Goal: Information Seeking & Learning: Learn about a topic

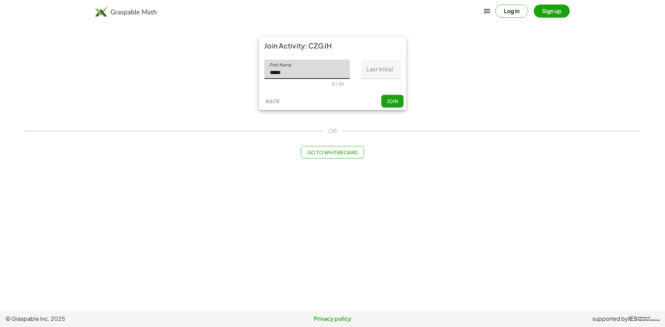
type input "*****"
click at [375, 67] on input "Last Initial" at bounding box center [381, 69] width 40 height 19
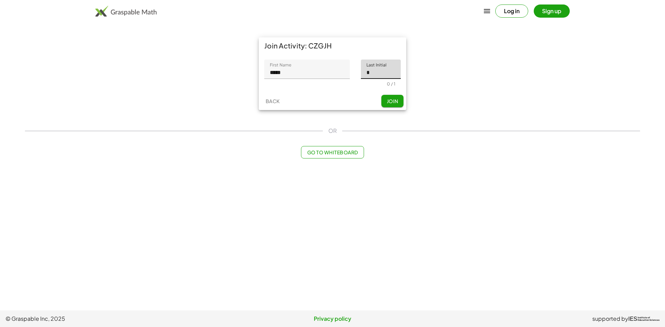
type input "*"
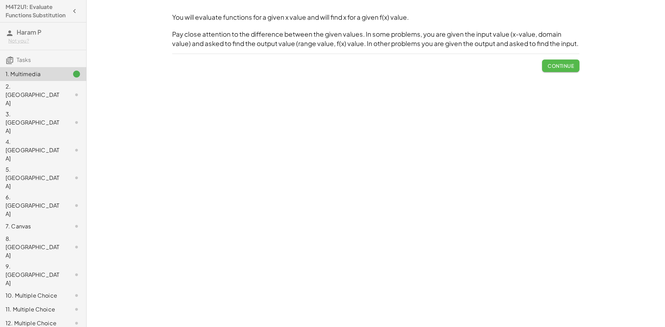
click at [556, 69] on span "Continue" at bounding box center [560, 66] width 26 height 6
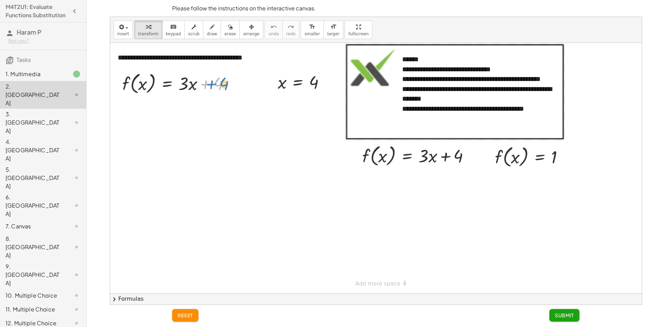
drag, startPoint x: 218, startPoint y: 84, endPoint x: 224, endPoint y: 84, distance: 5.5
click at [224, 84] on div at bounding box center [179, 83] width 120 height 26
drag, startPoint x: 141, startPoint y: 84, endPoint x: 154, endPoint y: 83, distance: 13.2
click at [137, 89] on div at bounding box center [179, 83] width 120 height 26
drag, startPoint x: 204, startPoint y: 83, endPoint x: 135, endPoint y: 84, distance: 69.2
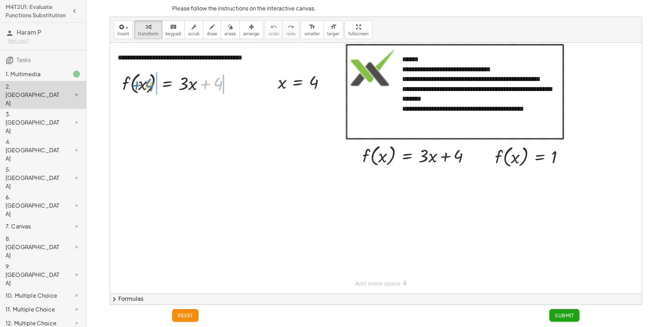
click at [135, 84] on div at bounding box center [179, 83] width 120 height 26
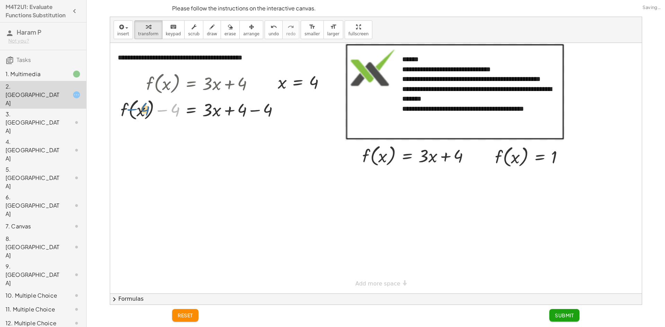
drag, startPoint x: 166, startPoint y: 110, endPoint x: 135, endPoint y: 109, distance: 31.5
click at [135, 109] on div at bounding box center [202, 109] width 171 height 26
click at [190, 313] on span "reset" at bounding box center [185, 315] width 15 height 6
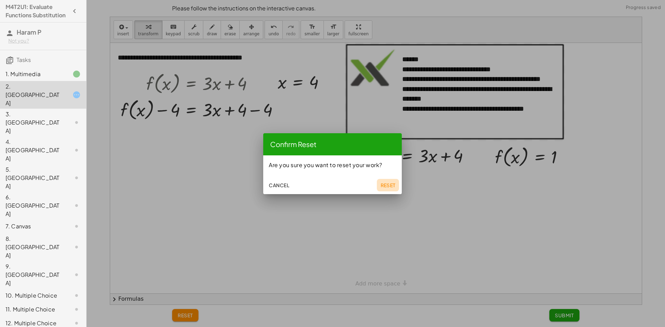
click at [385, 180] on button "Reset" at bounding box center [388, 185] width 22 height 12
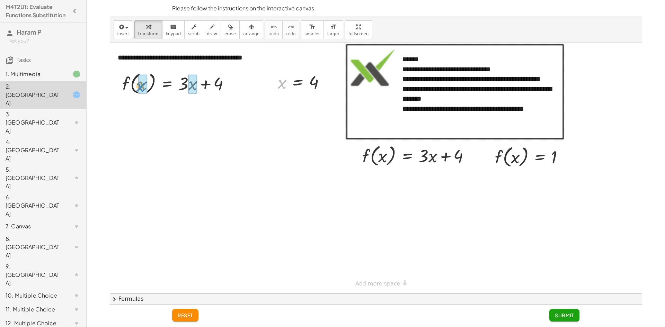
drag, startPoint x: 283, startPoint y: 85, endPoint x: 142, endPoint y: 89, distance: 141.2
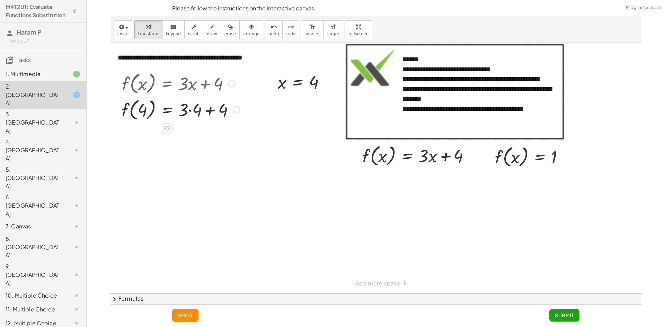
click at [192, 114] on div at bounding box center [180, 109] width 125 height 26
click at [203, 143] on div at bounding box center [180, 135] width 125 height 26
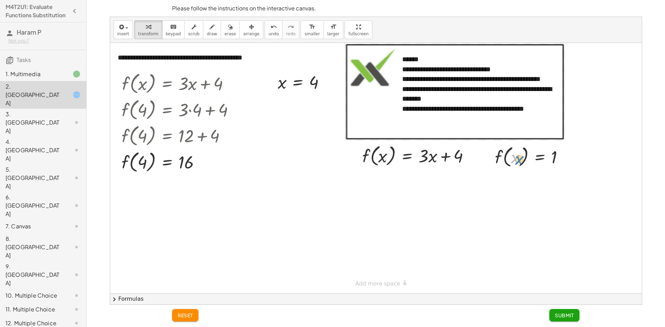
drag, startPoint x: 511, startPoint y: 159, endPoint x: 516, endPoint y: 160, distance: 5.7
click at [516, 160] on div at bounding box center [531, 156] width 81 height 26
drag, startPoint x: 499, startPoint y: 156, endPoint x: 371, endPoint y: 155, distance: 127.4
click at [409, 182] on div at bounding box center [419, 181] width 120 height 24
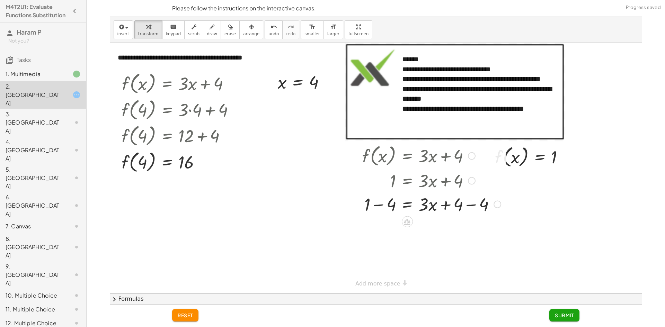
click at [470, 206] on div at bounding box center [431, 204] width 145 height 24
click at [381, 205] on div at bounding box center [419, 204] width 120 height 24
click at [390, 253] on div at bounding box center [431, 251] width 145 height 24
click at [407, 253] on div at bounding box center [431, 251] width 145 height 24
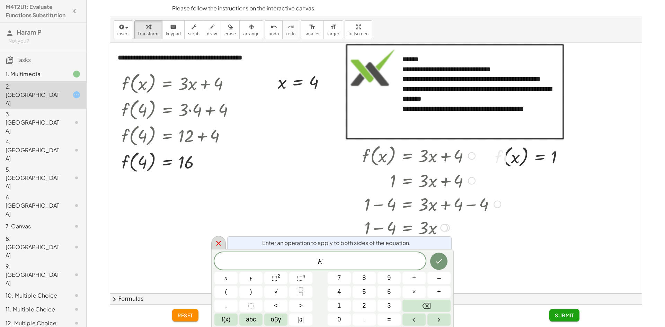
click at [222, 243] on icon at bounding box center [218, 243] width 8 height 8
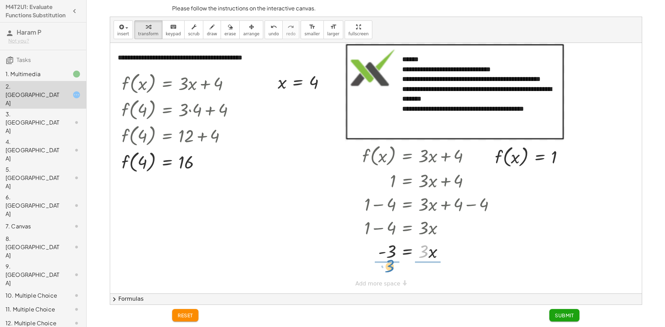
drag, startPoint x: 426, startPoint y: 251, endPoint x: 392, endPoint y: 266, distance: 37.2
click at [391, 254] on div at bounding box center [431, 250] width 145 height 35
click at [377, 282] on div "**********" at bounding box center [375, 293] width 531 height 501
click at [426, 252] on div at bounding box center [431, 250] width 145 height 35
click at [243, 30] on div "button" at bounding box center [251, 26] width 16 height 8
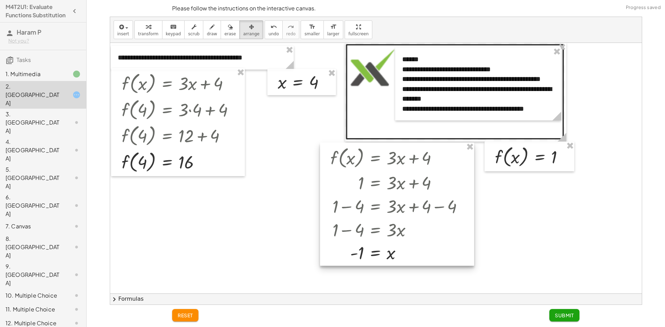
drag, startPoint x: 477, startPoint y: 152, endPoint x: 445, endPoint y: 154, distance: 31.9
click at [445, 154] on div at bounding box center [397, 204] width 154 height 123
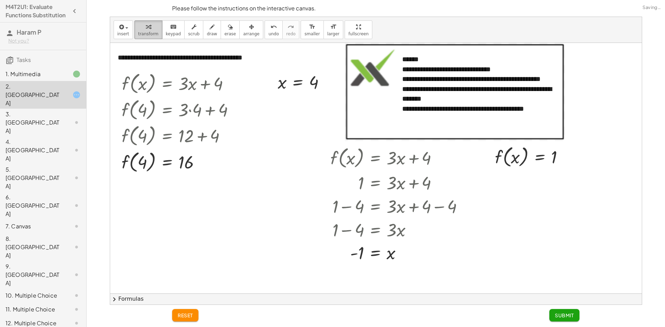
click at [143, 32] on span "transform" at bounding box center [148, 33] width 20 height 5
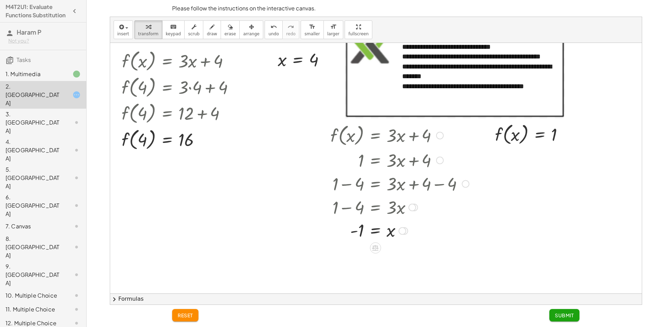
scroll to position [35, 0]
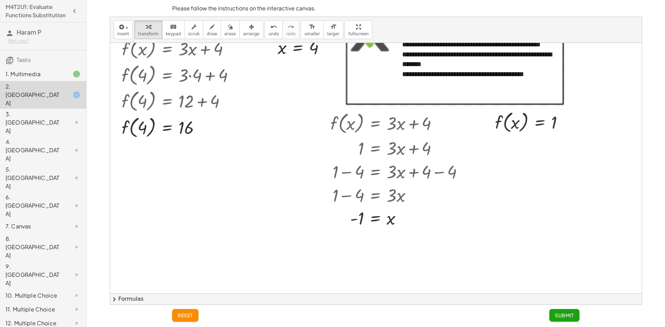
click at [559, 317] on span "Submit" at bounding box center [563, 315] width 19 height 6
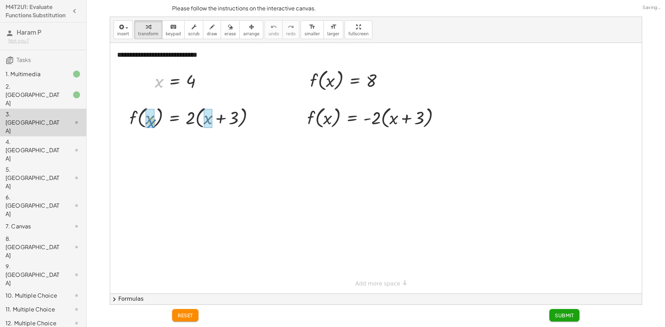
drag, startPoint x: 158, startPoint y: 82, endPoint x: 151, endPoint y: 122, distance: 41.2
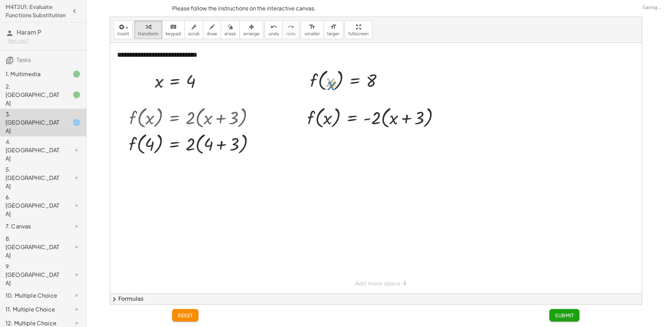
drag, startPoint x: 331, startPoint y: 81, endPoint x: 333, endPoint y: 72, distance: 8.8
click at [333, 72] on div at bounding box center [349, 80] width 86 height 26
drag, startPoint x: 313, startPoint y: 81, endPoint x: 311, endPoint y: 114, distance: 32.9
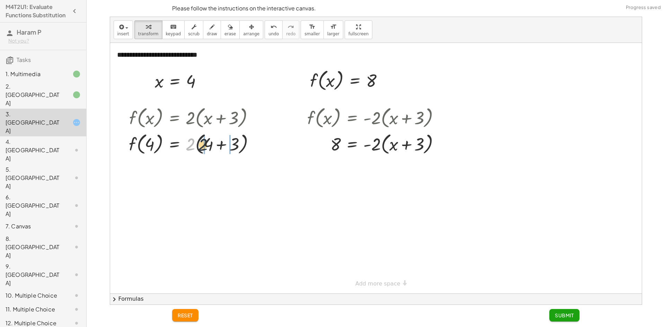
drag, startPoint x: 191, startPoint y: 149, endPoint x: 203, endPoint y: 150, distance: 12.5
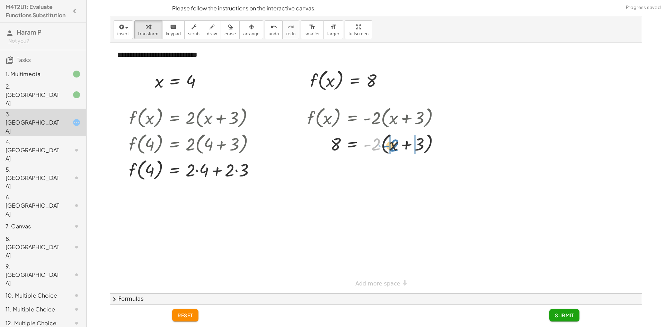
drag, startPoint x: 373, startPoint y: 146, endPoint x: 392, endPoint y: 147, distance: 18.4
click at [392, 147] on div at bounding box center [376, 143] width 145 height 26
click at [423, 169] on div at bounding box center [378, 168] width 149 height 24
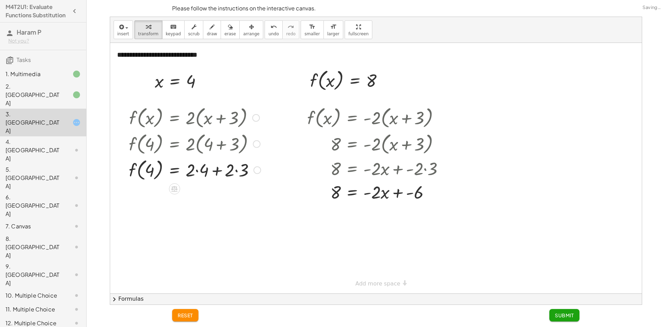
drag, startPoint x: 199, startPoint y: 173, endPoint x: 228, endPoint y: 176, distance: 29.2
click at [201, 175] on div at bounding box center [194, 169] width 139 height 26
click at [235, 172] on div at bounding box center [194, 169] width 139 height 26
click at [198, 172] on div at bounding box center [194, 169] width 138 height 26
drag, startPoint x: 206, startPoint y: 197, endPoint x: 207, endPoint y: 187, distance: 9.7
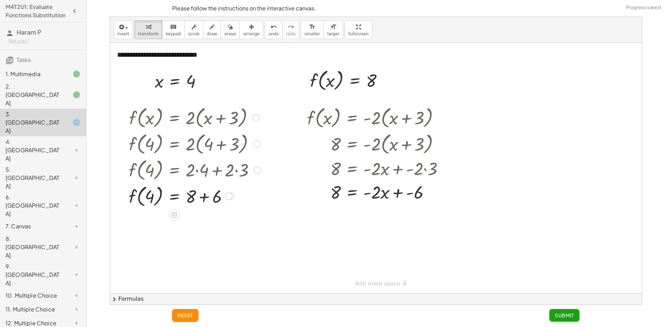
click at [206, 190] on div at bounding box center [194, 196] width 139 height 26
click at [206, 194] on div at bounding box center [194, 196] width 139 height 26
click at [25, 98] on div "2. [GEOGRAPHIC_DATA]" at bounding box center [34, 94] width 56 height 25
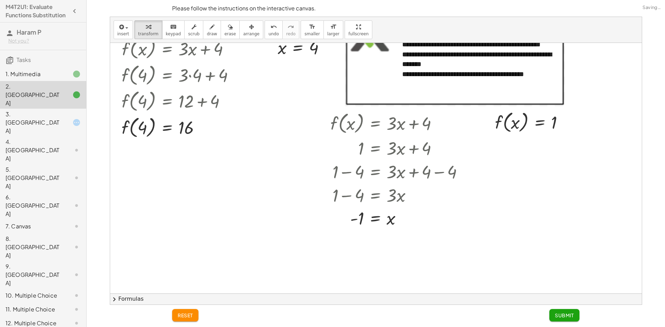
click at [32, 110] on div "3. [GEOGRAPHIC_DATA]" at bounding box center [34, 122] width 56 height 25
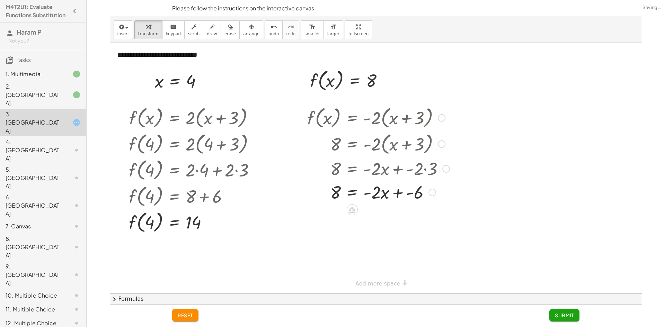
click at [395, 195] on div at bounding box center [378, 192] width 149 height 24
click at [397, 217] on div at bounding box center [378, 216] width 149 height 24
click at [352, 217] on div at bounding box center [378, 216] width 149 height 24
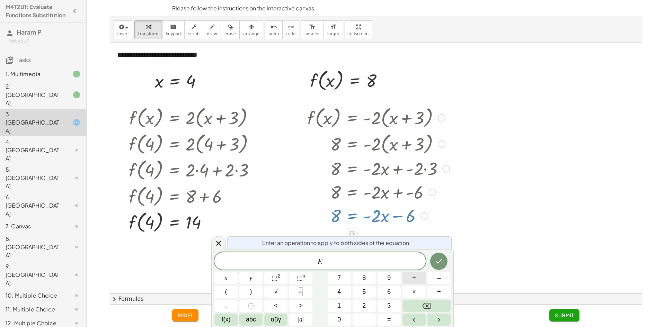
click at [419, 280] on button "+" at bounding box center [413, 278] width 23 height 12
click at [386, 291] on button "6" at bounding box center [388, 292] width 23 height 12
click at [441, 263] on icon "Done" at bounding box center [438, 261] width 8 height 8
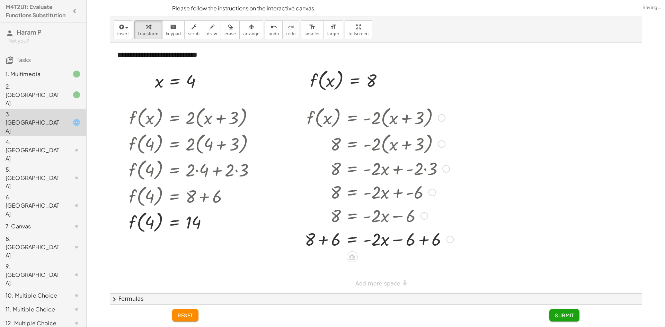
click at [426, 217] on div at bounding box center [424, 216] width 8 height 8
click at [417, 240] on div at bounding box center [378, 239] width 155 height 24
click at [268, 32] on span "undo" at bounding box center [273, 33] width 10 height 5
click at [425, 239] on div at bounding box center [378, 239] width 155 height 24
click at [326, 266] on div at bounding box center [378, 263] width 155 height 24
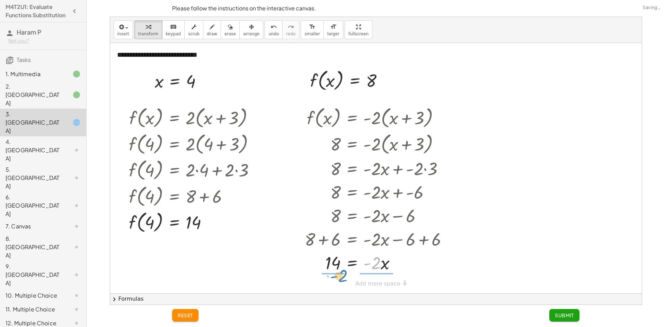
drag, startPoint x: 376, startPoint y: 263, endPoint x: 342, endPoint y: 275, distance: 35.9
click at [333, 265] on div at bounding box center [378, 262] width 155 height 35
click at [378, 265] on div at bounding box center [378, 262] width 155 height 35
click at [570, 317] on span "Submit" at bounding box center [563, 315] width 19 height 6
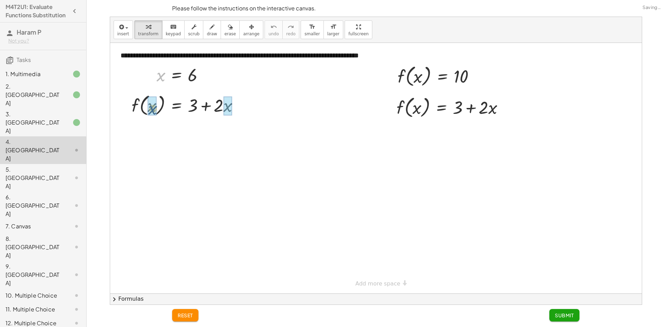
drag, startPoint x: 162, startPoint y: 75, endPoint x: 153, endPoint y: 95, distance: 22.1
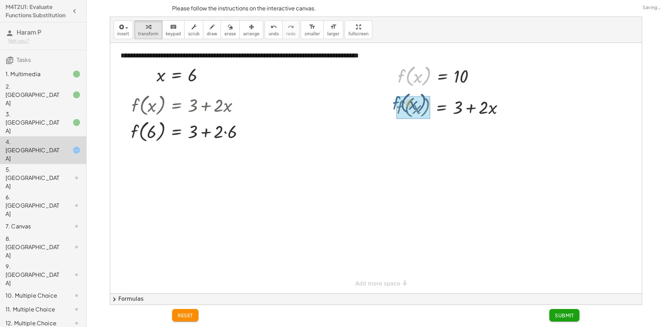
drag, startPoint x: 401, startPoint y: 78, endPoint x: 401, endPoint y: 104, distance: 26.3
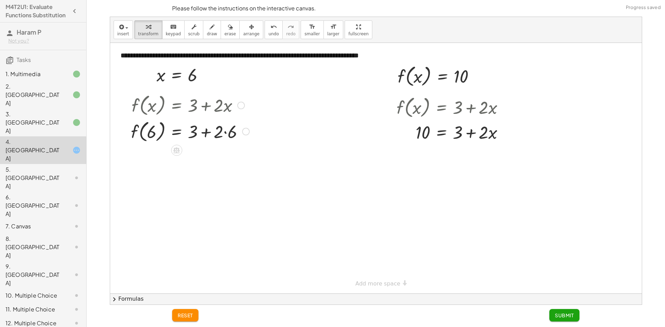
click at [219, 132] on div at bounding box center [189, 131] width 125 height 26
click at [223, 134] on div at bounding box center [189, 131] width 125 height 26
click at [209, 132] on div at bounding box center [187, 131] width 120 height 26
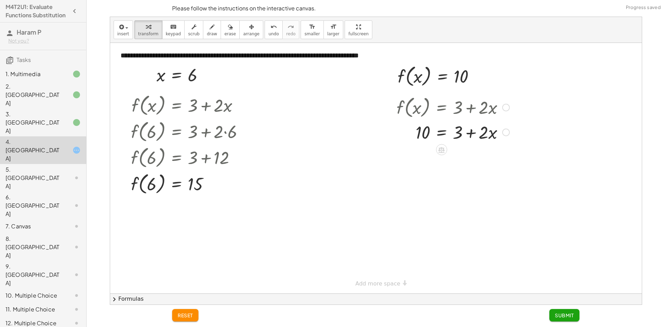
click at [472, 135] on div at bounding box center [453, 132] width 120 height 24
click at [441, 134] on div at bounding box center [453, 132] width 120 height 24
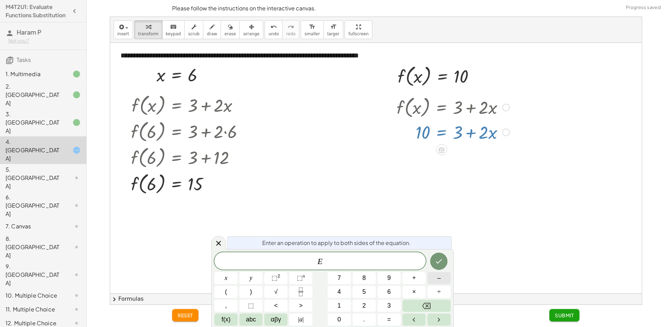
click at [436, 276] on button "–" at bounding box center [438, 278] width 23 height 12
click at [391, 304] on button "3" at bounding box center [388, 306] width 23 height 12
click at [443, 262] on button "Done" at bounding box center [438, 261] width 17 height 17
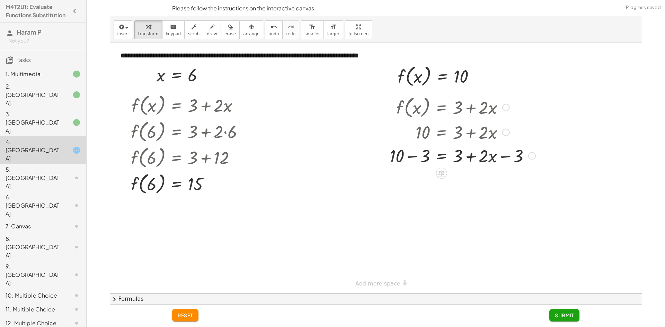
click at [412, 155] on div at bounding box center [462, 156] width 153 height 24
drag, startPoint x: 470, startPoint y: 179, endPoint x: 433, endPoint y: 175, distance: 36.9
click at [433, 175] on div at bounding box center [462, 179] width 153 height 24
click at [494, 180] on div at bounding box center [462, 179] width 153 height 24
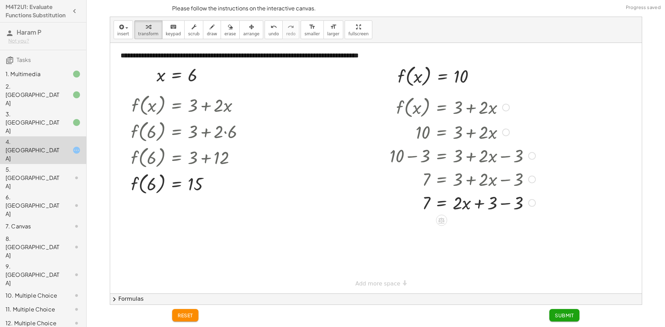
click at [509, 205] on div at bounding box center [462, 203] width 153 height 24
drag, startPoint x: 456, startPoint y: 229, endPoint x: 422, endPoint y: 241, distance: 36.2
click at [427, 229] on div at bounding box center [462, 225] width 153 height 35
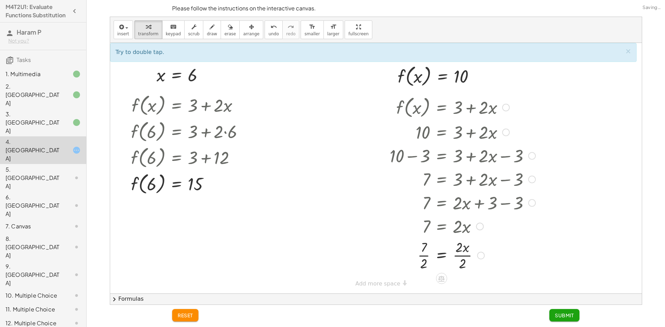
drag, startPoint x: 464, startPoint y: 252, endPoint x: 462, endPoint y: 255, distance: 3.7
click at [463, 253] on div at bounding box center [462, 254] width 153 height 35
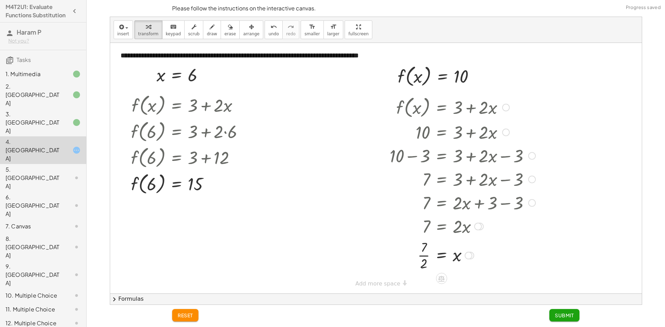
click at [432, 254] on div at bounding box center [462, 254] width 153 height 35
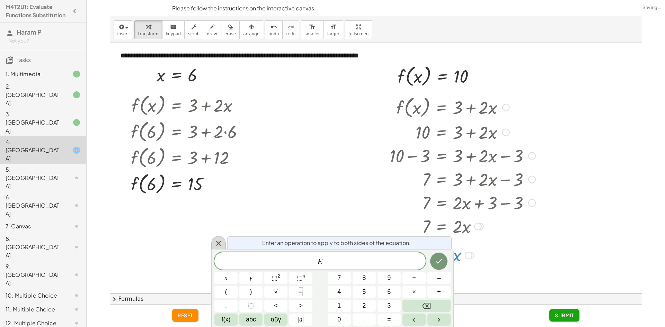
click at [217, 243] on icon at bounding box center [218, 243] width 8 height 8
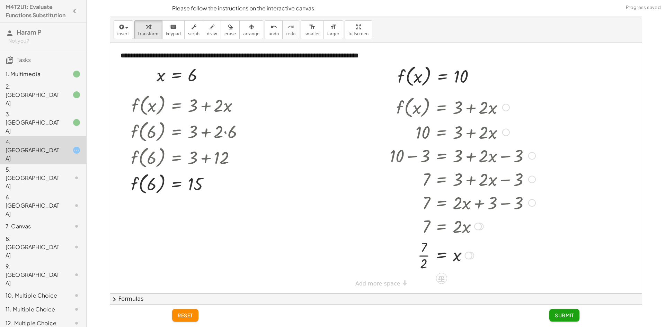
click at [430, 253] on div at bounding box center [462, 254] width 153 height 35
click at [424, 255] on div at bounding box center [462, 254] width 153 height 35
click at [566, 316] on span "Submit" at bounding box center [563, 315] width 19 height 6
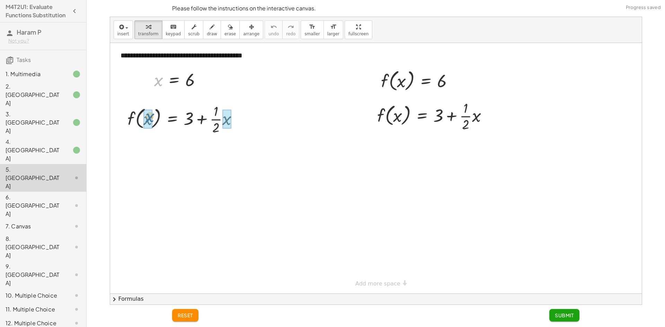
drag, startPoint x: 159, startPoint y: 83, endPoint x: 151, endPoint y: 119, distance: 37.4
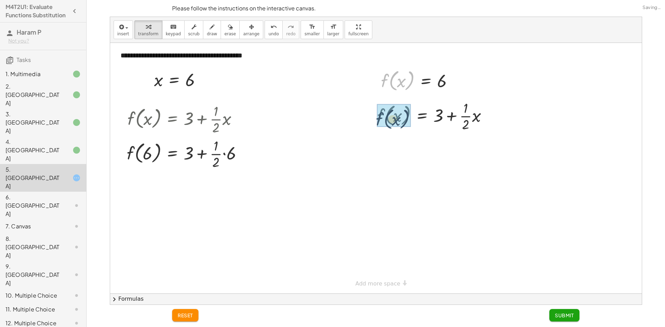
drag, startPoint x: 385, startPoint y: 80, endPoint x: 369, endPoint y: 117, distance: 40.0
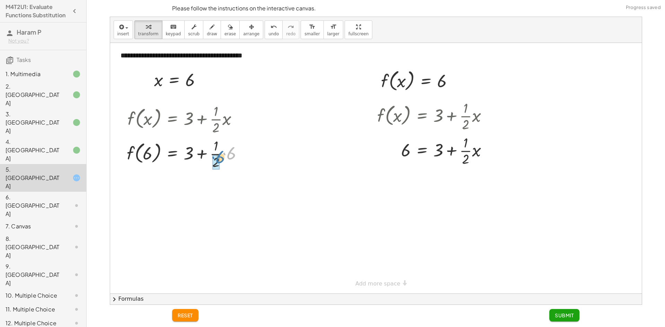
drag, startPoint x: 231, startPoint y: 154, endPoint x: 220, endPoint y: 158, distance: 11.7
click at [220, 158] on div at bounding box center [187, 153] width 128 height 35
click at [216, 154] on div at bounding box center [185, 153] width 124 height 26
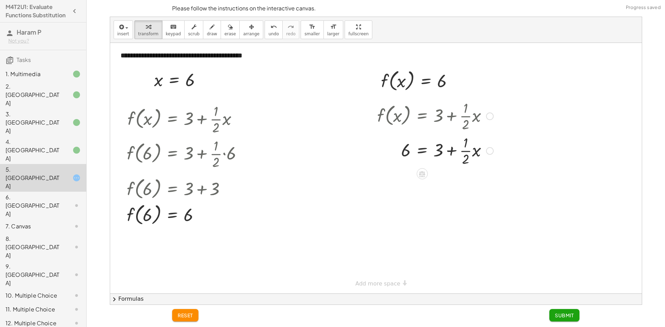
click at [451, 150] on div at bounding box center [434, 150] width 123 height 35
click at [420, 151] on div at bounding box center [434, 150] width 123 height 35
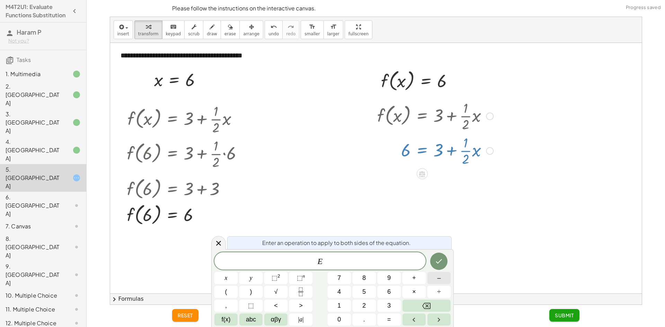
click at [434, 276] on button "–" at bounding box center [438, 278] width 23 height 12
click at [392, 305] on button "3" at bounding box center [388, 306] width 23 height 12
click at [439, 259] on icon "Done" at bounding box center [438, 261] width 8 height 8
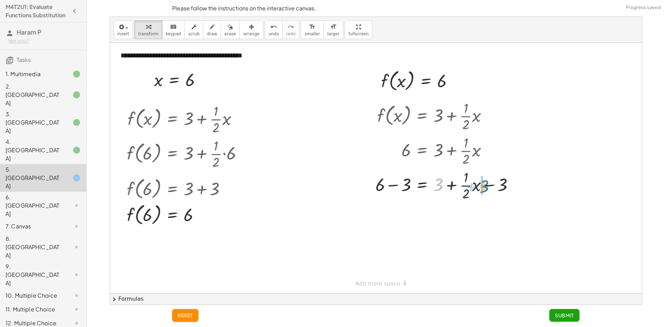
drag, startPoint x: 439, startPoint y: 186, endPoint x: 486, endPoint y: 188, distance: 46.4
click at [486, 188] on div at bounding box center [447, 185] width 151 height 35
click at [479, 187] on div at bounding box center [447, 185] width 151 height 35
click at [487, 218] on div at bounding box center [447, 219] width 151 height 35
click at [396, 222] on div at bounding box center [447, 219] width 151 height 35
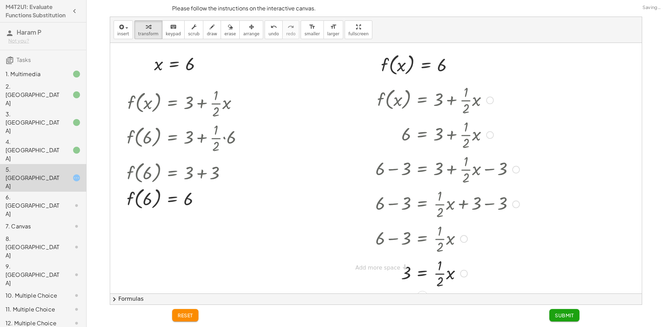
scroll to position [25, 0]
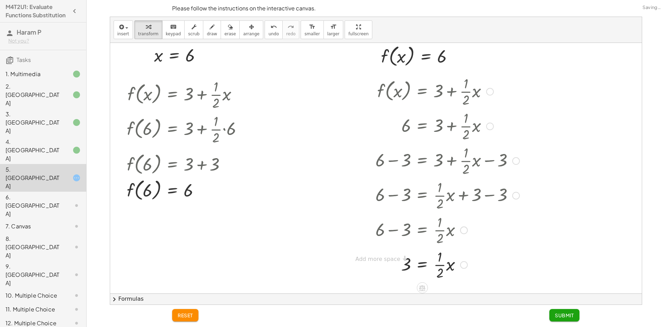
click at [376, 259] on div "**********" at bounding box center [375, 143] width 531 height 251
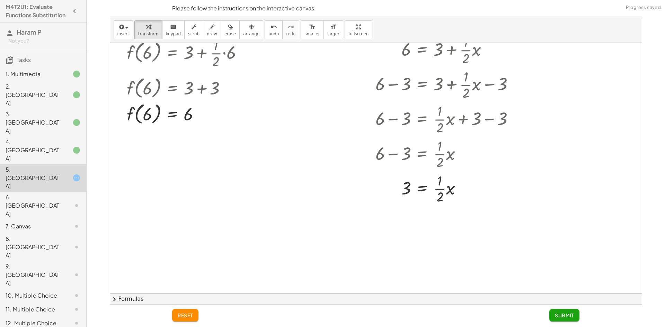
scroll to position [94, 0]
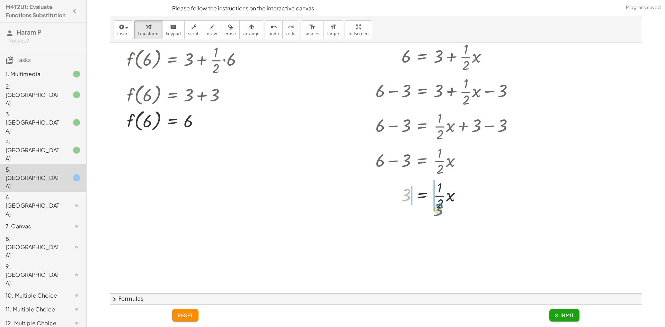
drag, startPoint x: 405, startPoint y: 198, endPoint x: 437, endPoint y: 213, distance: 35.6
drag, startPoint x: 451, startPoint y: 231, endPoint x: 487, endPoint y: 235, distance: 36.5
click at [487, 235] on div at bounding box center [446, 230] width 151 height 35
click at [464, 233] on div at bounding box center [446, 230] width 151 height 35
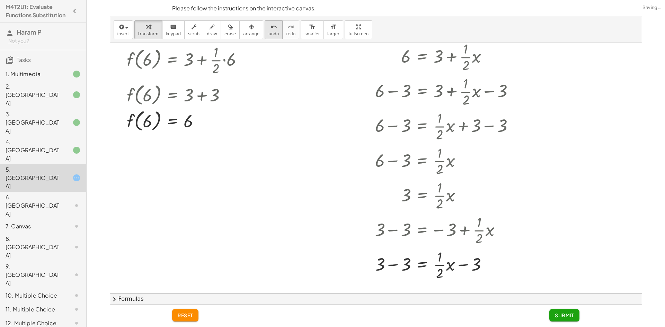
click at [270, 26] on icon "undo" at bounding box center [273, 27] width 7 height 8
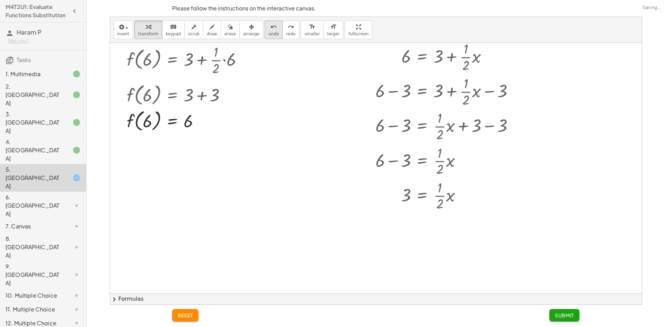
click at [270, 26] on icon "undo" at bounding box center [273, 27] width 7 height 8
click at [392, 163] on div at bounding box center [447, 160] width 151 height 35
drag, startPoint x: 441, startPoint y: 190, endPoint x: 448, endPoint y: 188, distance: 7.7
click at [448, 189] on div at bounding box center [447, 195] width 151 height 35
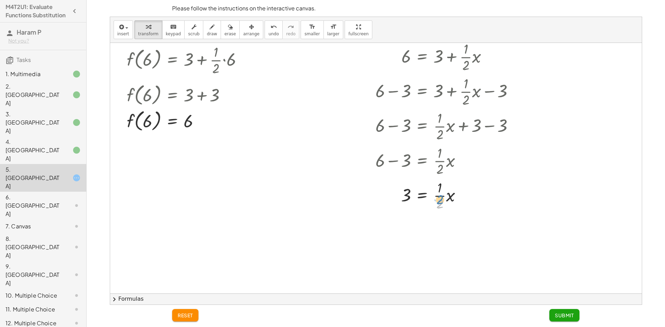
click at [440, 200] on div at bounding box center [447, 195] width 151 height 35
drag, startPoint x: 438, startPoint y: 194, endPoint x: 438, endPoint y: 201, distance: 7.3
drag, startPoint x: 407, startPoint y: 194, endPoint x: 450, endPoint y: 197, distance: 43.0
click at [450, 197] on div at bounding box center [447, 195] width 151 height 35
drag, startPoint x: 474, startPoint y: 229, endPoint x: 460, endPoint y: 226, distance: 14.5
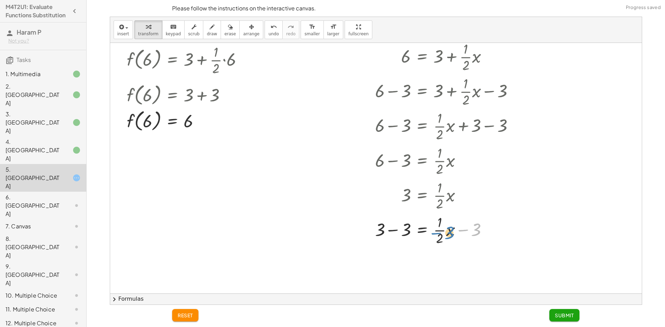
click at [460, 226] on div at bounding box center [446, 230] width 151 height 35
click at [270, 30] on icon "undo" at bounding box center [273, 27] width 7 height 8
click at [387, 162] on div at bounding box center [447, 160] width 151 height 35
click at [569, 310] on button "Submit" at bounding box center [564, 315] width 30 height 12
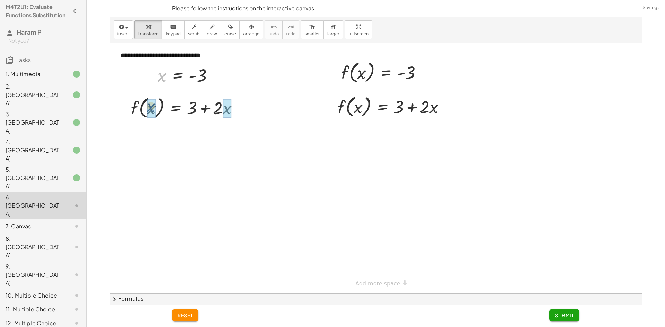
drag, startPoint x: 166, startPoint y: 78, endPoint x: 154, endPoint y: 109, distance: 33.5
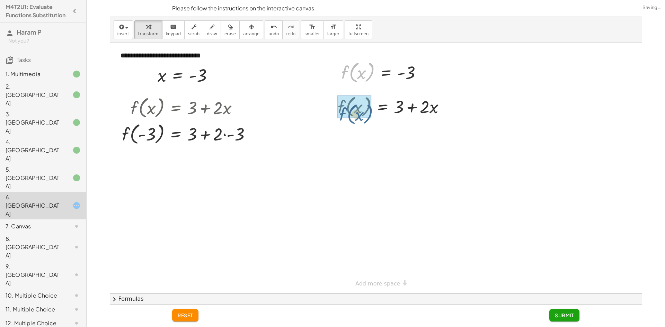
drag, startPoint x: 343, startPoint y: 74, endPoint x: 340, endPoint y: 113, distance: 39.6
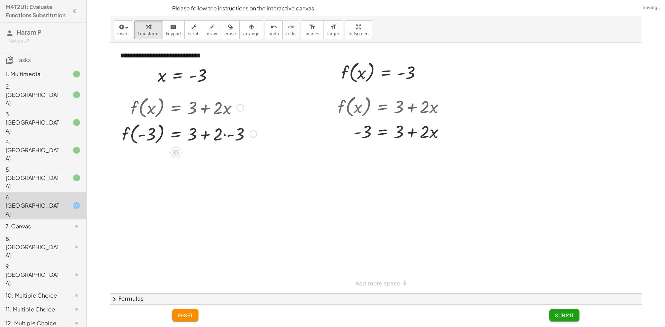
click at [225, 136] on div at bounding box center [189, 133] width 142 height 26
click at [209, 162] on div at bounding box center [189, 159] width 142 height 26
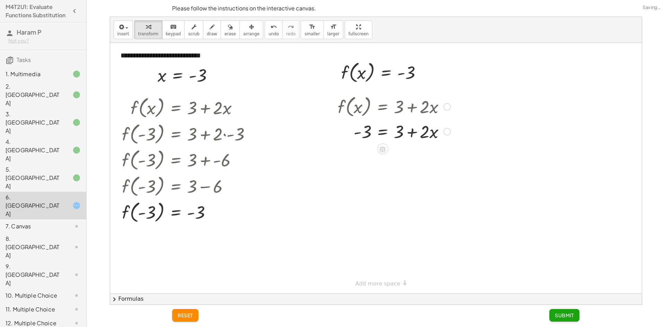
click at [410, 107] on div at bounding box center [394, 106] width 120 height 26
click at [379, 134] on div at bounding box center [394, 131] width 120 height 24
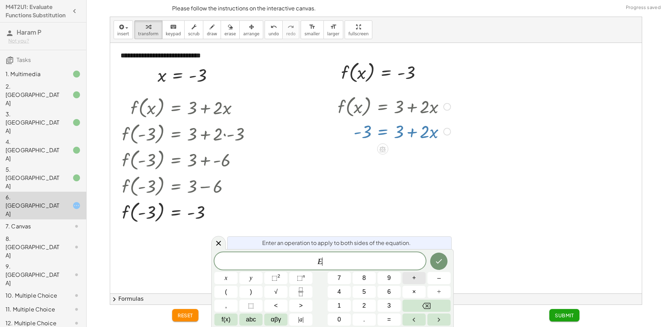
click at [416, 278] on button "+" at bounding box center [413, 278] width 23 height 12
click at [426, 304] on icon "Backspace" at bounding box center [426, 306] width 8 height 8
click at [436, 283] on button "–" at bounding box center [438, 278] width 23 height 12
click at [390, 304] on span "3" at bounding box center [388, 305] width 3 height 9
click at [438, 256] on button "Done" at bounding box center [438, 261] width 17 height 17
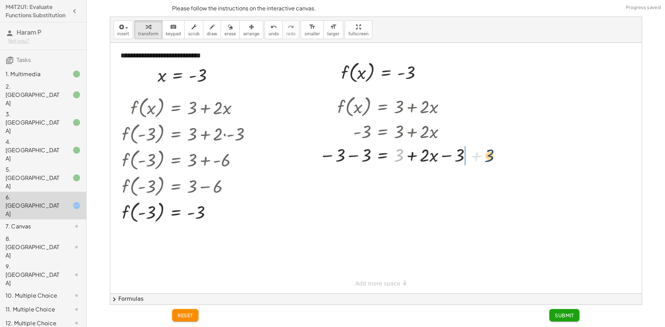
drag, startPoint x: 398, startPoint y: 156, endPoint x: 489, endPoint y: 156, distance: 91.0
click at [451, 158] on div at bounding box center [396, 155] width 161 height 24
click at [370, 180] on div at bounding box center [396, 178] width 161 height 24
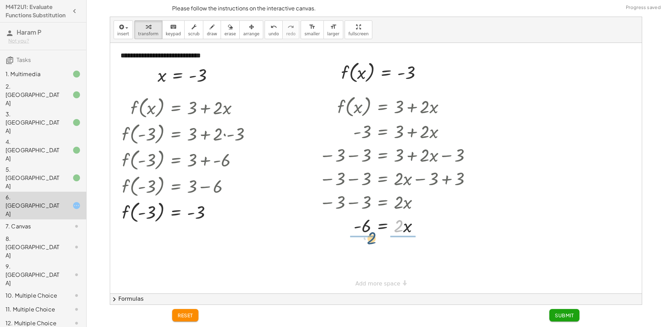
drag, startPoint x: 396, startPoint y: 229, endPoint x: 368, endPoint y: 242, distance: 30.0
click at [362, 230] on div at bounding box center [396, 225] width 161 height 35
click at [410, 229] on div at bounding box center [396, 225] width 161 height 35
drag, startPoint x: 421, startPoint y: 250, endPoint x: 424, endPoint y: 207, distance: 43.4
click at [382, 217] on div "- · 6 · 2 = · 2 · x · 2" at bounding box center [382, 217] width 0 height 0
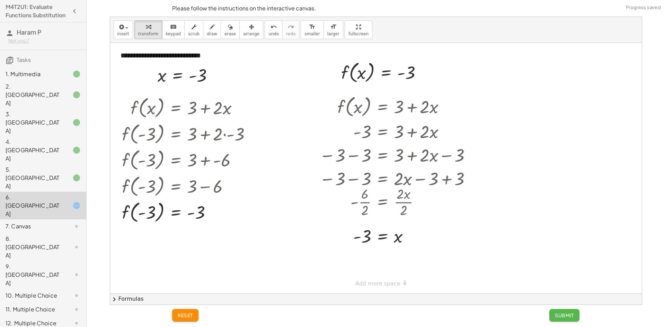
click at [568, 314] on span "Submit" at bounding box center [563, 315] width 19 height 6
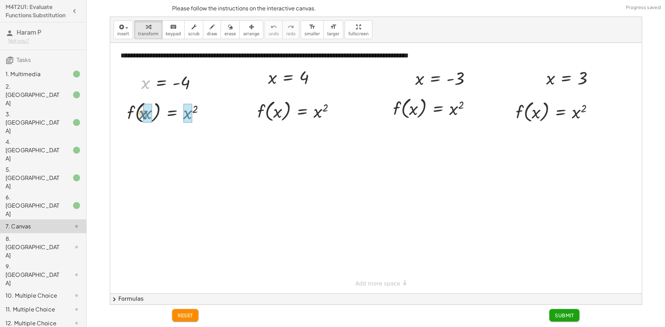
drag, startPoint x: 149, startPoint y: 84, endPoint x: 147, endPoint y: 115, distance: 31.2
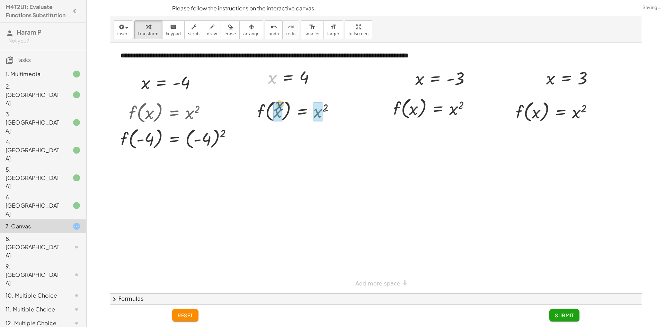
drag, startPoint x: 269, startPoint y: 79, endPoint x: 279, endPoint y: 113, distance: 35.7
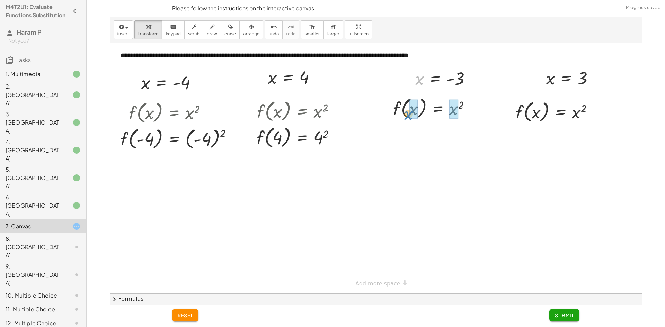
drag, startPoint x: 419, startPoint y: 78, endPoint x: 415, endPoint y: 111, distance: 33.5
drag, startPoint x: 552, startPoint y: 79, endPoint x: 537, endPoint y: 115, distance: 39.5
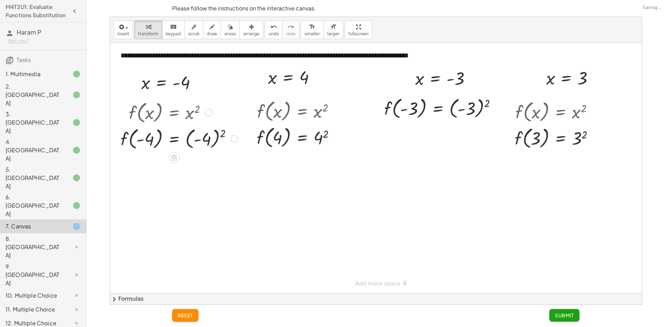
click at [213, 137] on div at bounding box center [179, 138] width 124 height 26
click at [322, 136] on div at bounding box center [298, 137] width 91 height 26
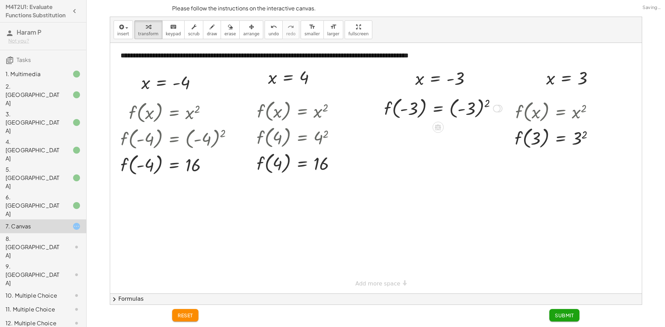
click at [481, 101] on div at bounding box center [442, 108] width 125 height 26
click at [579, 135] on div at bounding box center [557, 138] width 92 height 26
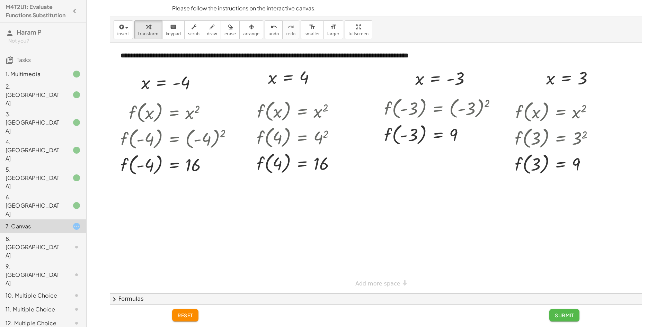
click at [571, 315] on span "Submit" at bounding box center [563, 315] width 19 height 6
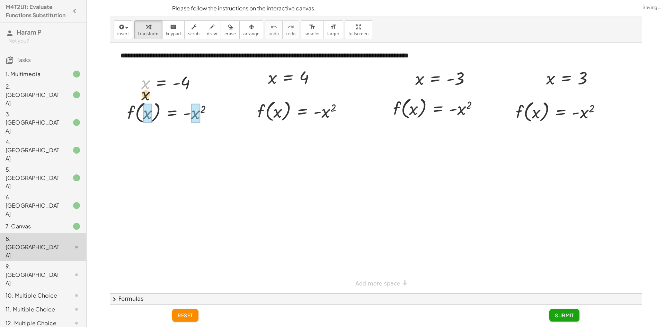
drag, startPoint x: 148, startPoint y: 88, endPoint x: 179, endPoint y: 107, distance: 36.7
click at [148, 123] on div "**********" at bounding box center [375, 168] width 531 height 251
drag, startPoint x: 271, startPoint y: 80, endPoint x: 277, endPoint y: 117, distance: 38.0
drag, startPoint x: 419, startPoint y: 80, endPoint x: 436, endPoint y: 108, distance: 33.1
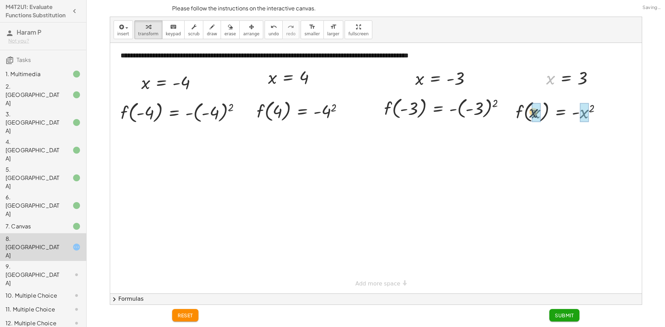
drag, startPoint x: 546, startPoint y: 78, endPoint x: 529, endPoint y: 113, distance: 39.2
click at [588, 135] on div at bounding box center [561, 138] width 100 height 26
click at [487, 106] on div at bounding box center [446, 108] width 133 height 26
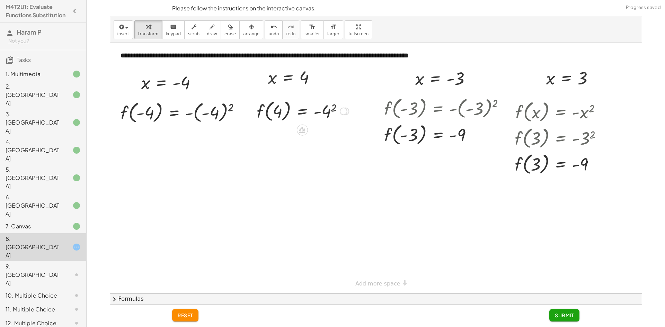
click at [332, 106] on div at bounding box center [302, 111] width 99 height 26
click at [228, 107] on div at bounding box center [183, 112] width 132 height 26
click at [574, 310] on button "Submit" at bounding box center [564, 315] width 30 height 12
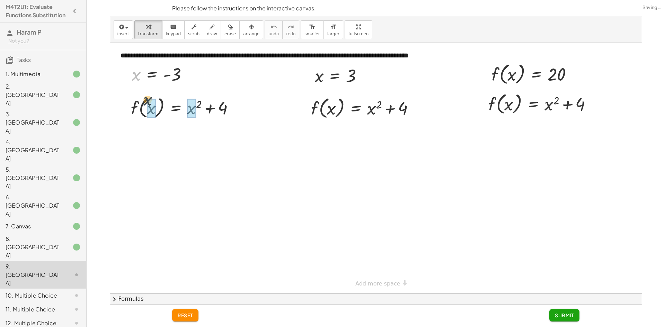
drag, startPoint x: 138, startPoint y: 77, endPoint x: 166, endPoint y: 104, distance: 38.4
click at [157, 108] on div "**********" at bounding box center [375, 168] width 531 height 251
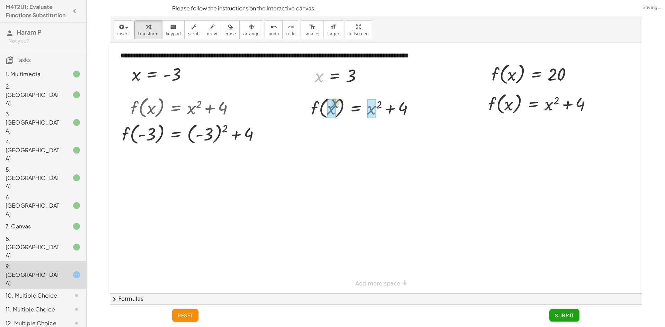
drag, startPoint x: 317, startPoint y: 79, endPoint x: 335, endPoint y: 109, distance: 35.2
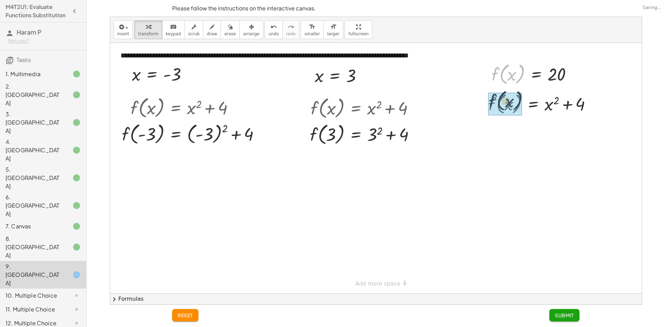
drag, startPoint x: 493, startPoint y: 76, endPoint x: 490, endPoint y: 108, distance: 31.3
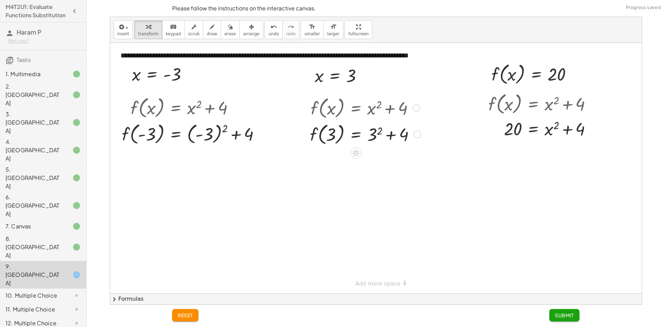
click at [375, 130] on div at bounding box center [365, 134] width 118 height 26
click at [383, 137] on div at bounding box center [364, 134] width 117 height 26
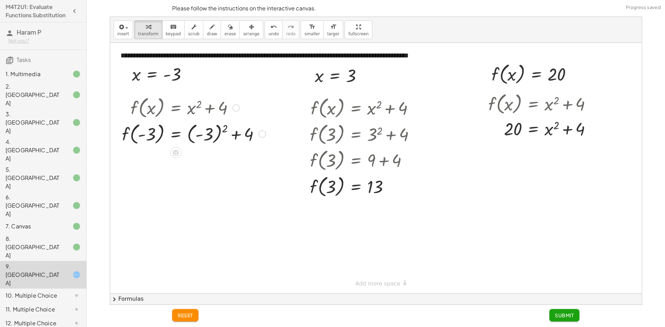
click at [226, 130] on div at bounding box center [193, 133] width 151 height 26
click at [222, 132] on div at bounding box center [180, 133] width 125 height 26
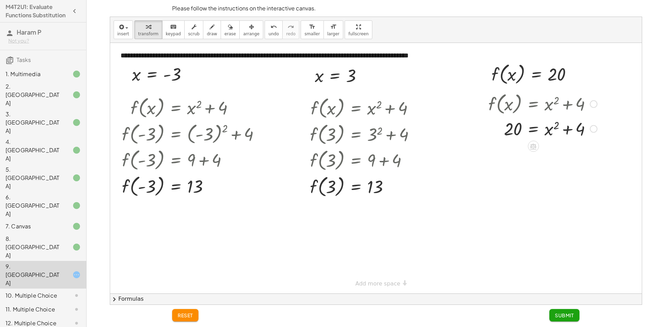
click at [541, 127] on div at bounding box center [543, 129] width 116 height 24
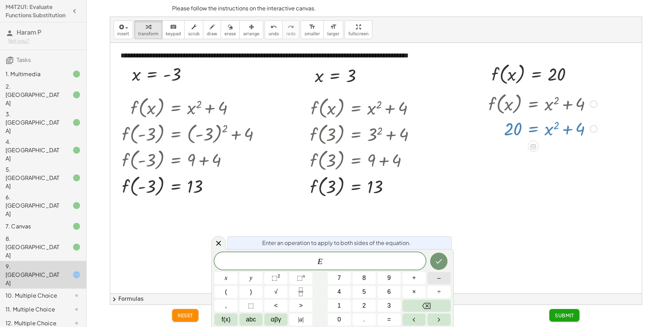
click at [435, 280] on button "–" at bounding box center [438, 278] width 23 height 12
click at [344, 291] on button "4" at bounding box center [338, 292] width 23 height 12
click at [438, 262] on icon "Done" at bounding box center [438, 261] width 8 height 8
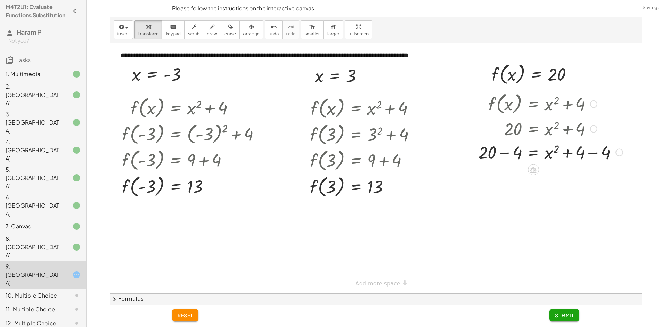
click at [503, 153] on div at bounding box center [549, 152] width 151 height 24
click at [594, 152] on div at bounding box center [555, 152] width 141 height 24
drag, startPoint x: 514, startPoint y: 178, endPoint x: 545, endPoint y: 189, distance: 33.2
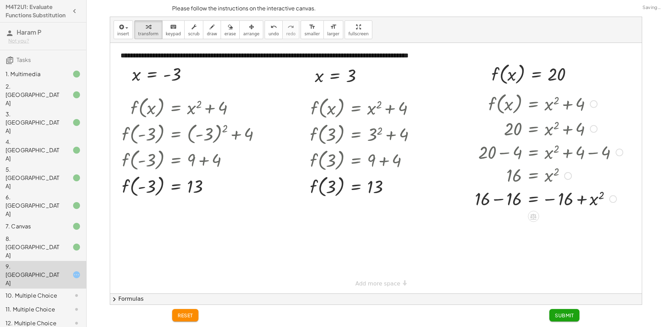
click at [584, 200] on div at bounding box center [548, 199] width 155 height 24
click at [545, 200] on div at bounding box center [548, 199] width 155 height 24
click at [270, 30] on icon "undo" at bounding box center [273, 27] width 7 height 8
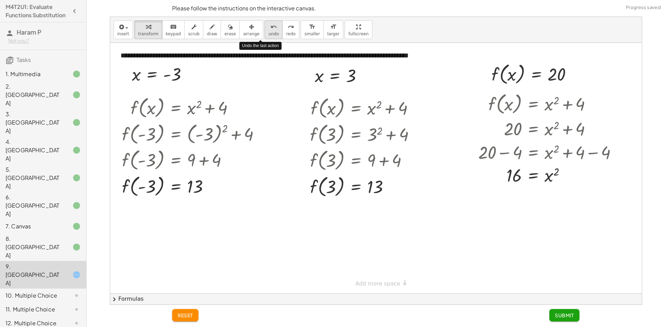
click at [264, 31] on button "undo undo" at bounding box center [273, 29] width 18 height 19
click at [268, 32] on span "undo" at bounding box center [273, 33] width 10 height 5
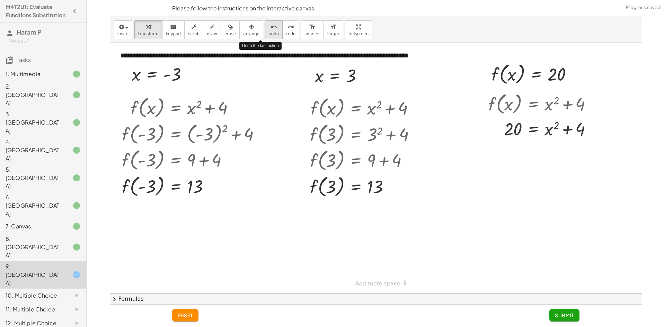
click at [268, 32] on span "undo" at bounding box center [273, 33] width 10 height 5
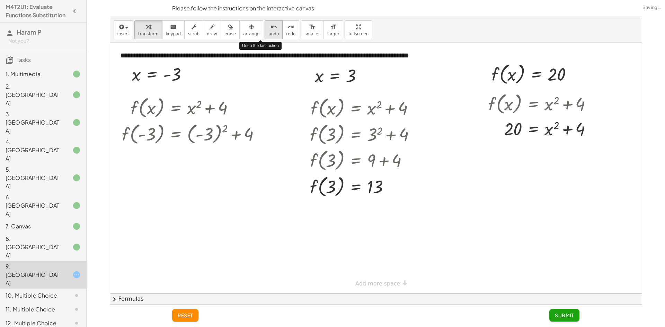
click at [268, 32] on span "undo" at bounding box center [273, 33] width 10 height 5
click at [282, 31] on button "redo redo" at bounding box center [290, 29] width 17 height 19
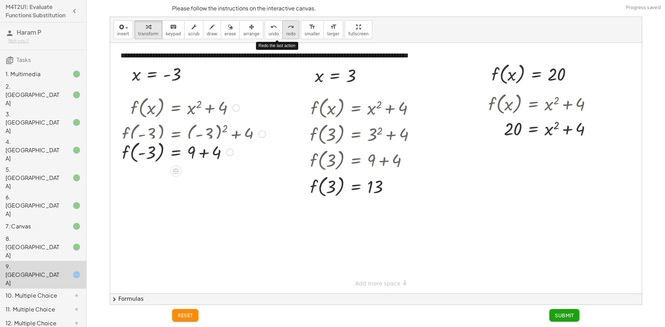
click at [282, 31] on button "redo redo" at bounding box center [290, 29] width 17 height 19
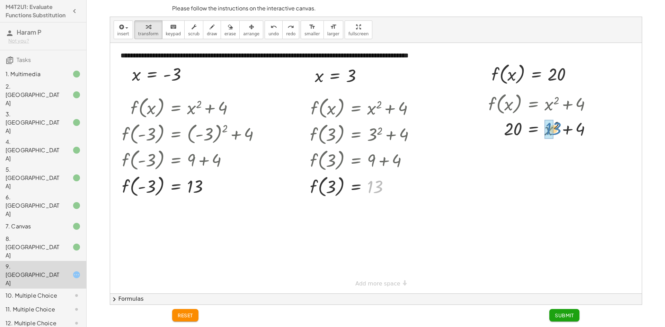
drag, startPoint x: 379, startPoint y: 184, endPoint x: 557, endPoint y: 126, distance: 187.2
click at [557, 126] on div "**********" at bounding box center [375, 168] width 531 height 251
click at [568, 131] on div at bounding box center [546, 129] width 123 height 24
click at [557, 127] on div at bounding box center [546, 129] width 123 height 24
click at [558, 127] on div at bounding box center [547, 129] width 125 height 24
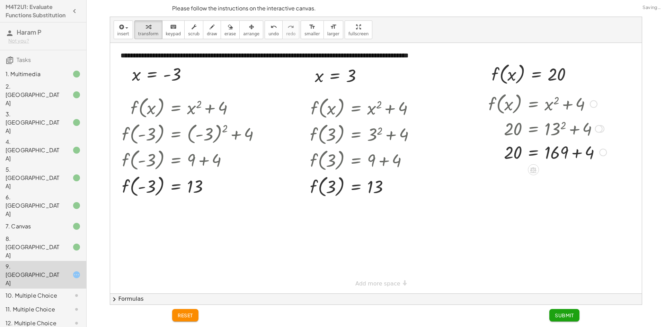
click at [576, 154] on div at bounding box center [547, 152] width 125 height 24
drag, startPoint x: 515, startPoint y: 175, endPoint x: 563, endPoint y: 184, distance: 48.9
click at [563, 184] on div at bounding box center [547, 175] width 125 height 23
click at [510, 173] on div at bounding box center [542, 175] width 152 height 24
click at [574, 180] on div at bounding box center [552, 175] width 134 height 24
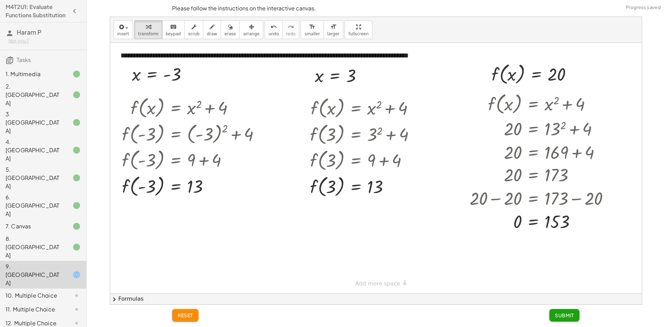
click at [568, 318] on span "Submit" at bounding box center [563, 315] width 19 height 6
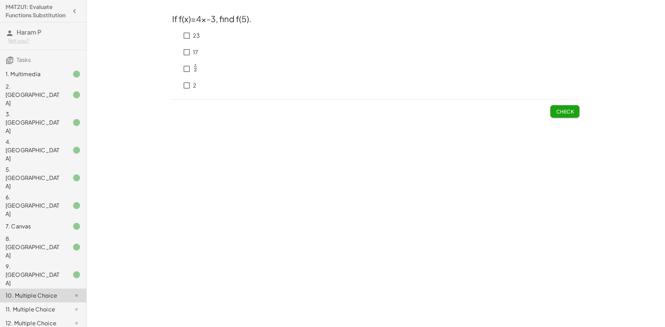
scroll to position [0, 0]
click at [557, 107] on button "Check" at bounding box center [564, 111] width 29 height 12
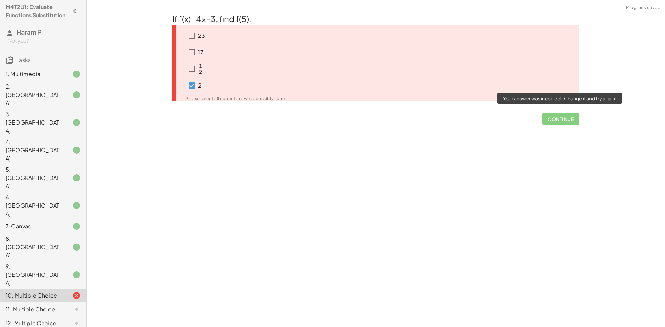
click at [568, 121] on span "Continue" at bounding box center [560, 116] width 37 height 18
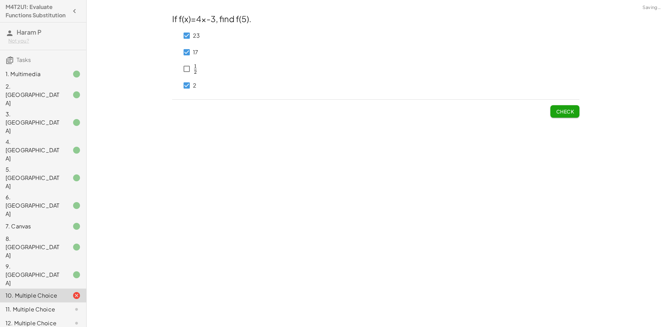
click at [189, 77] on div "2" at bounding box center [188, 85] width 16 height 17
click at [569, 111] on span "Check" at bounding box center [564, 111] width 18 height 6
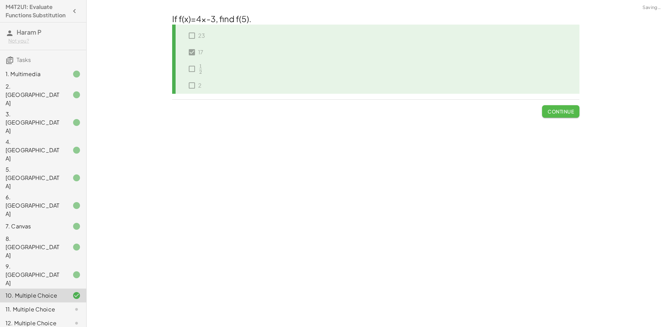
click at [569, 111] on span "Continue" at bounding box center [560, 111] width 26 height 6
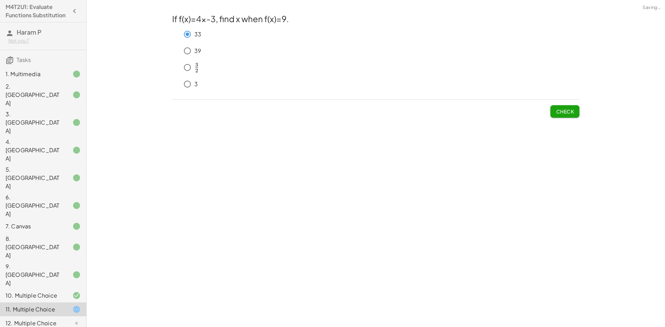
click at [560, 114] on span "Check" at bounding box center [564, 111] width 18 height 6
click at [556, 115] on span "Check" at bounding box center [564, 111] width 18 height 6
click at [559, 107] on button "Check" at bounding box center [564, 111] width 29 height 12
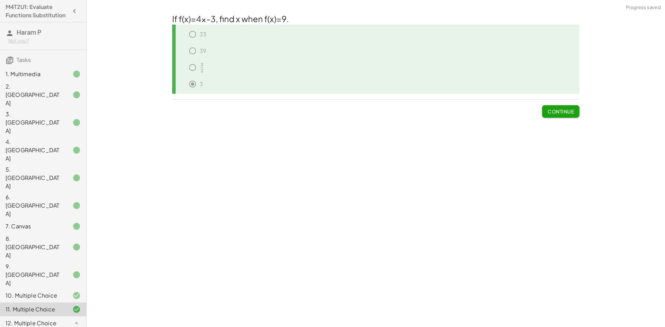
click at [557, 110] on span "Continue" at bounding box center [560, 111] width 26 height 6
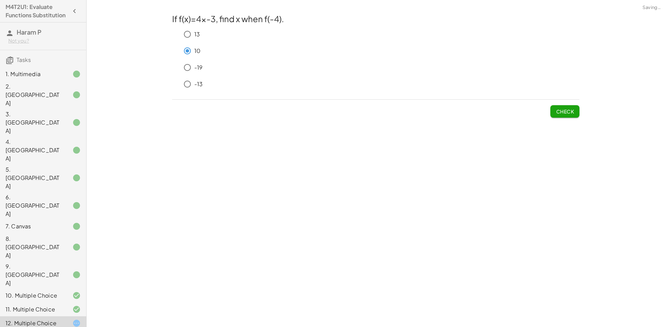
click at [559, 116] on button "Check" at bounding box center [564, 111] width 29 height 12
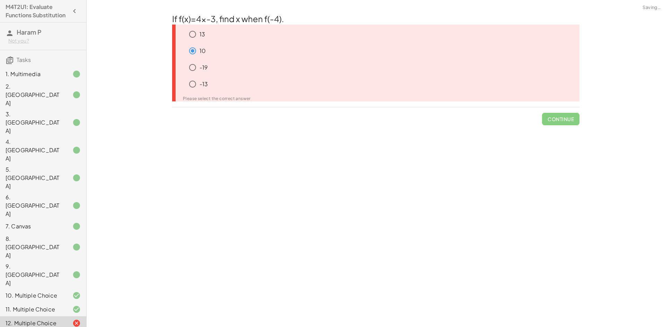
click at [559, 116] on span "Continue" at bounding box center [560, 116] width 37 height 18
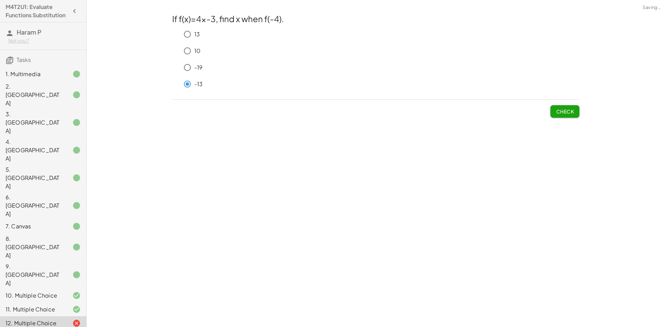
click at [559, 112] on span "Check" at bounding box center [564, 111] width 18 height 6
click at [554, 115] on button "Check" at bounding box center [564, 111] width 29 height 12
click at [560, 114] on span "Check" at bounding box center [564, 111] width 18 height 6
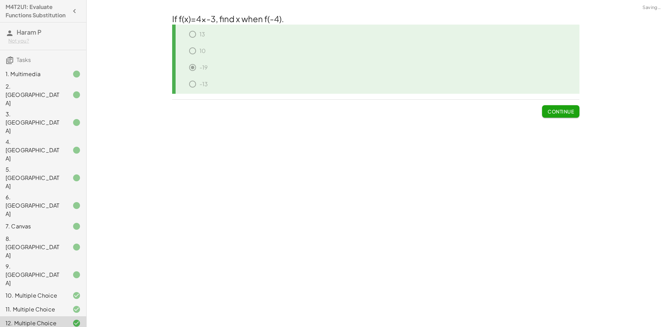
click at [560, 114] on span "Continue" at bounding box center [560, 111] width 26 height 6
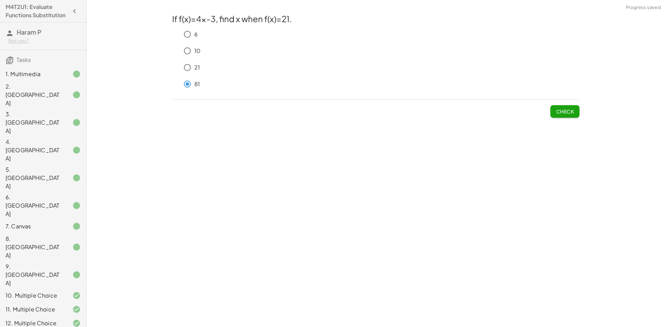
click at [560, 109] on span "Check" at bounding box center [564, 111] width 18 height 6
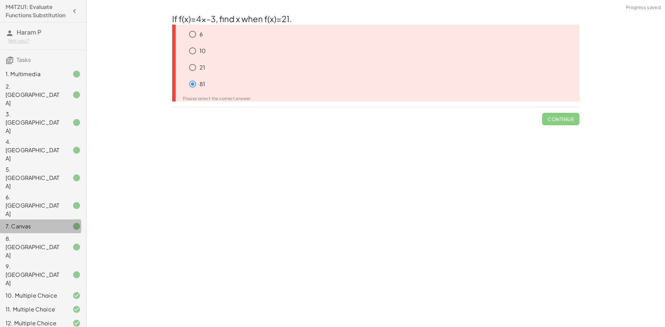
click at [62, 222] on div at bounding box center [70, 226] width 19 height 8
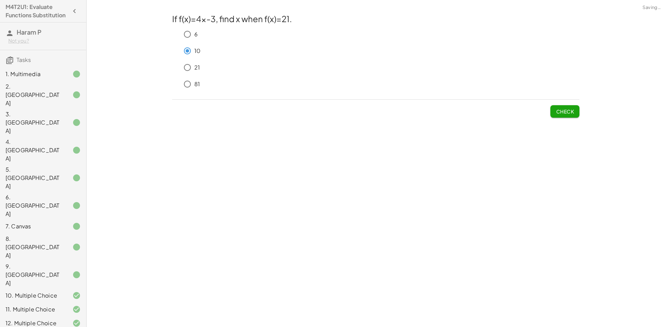
click at [571, 110] on span "Check" at bounding box center [564, 111] width 18 height 6
click at [564, 113] on span "Check" at bounding box center [564, 111] width 18 height 6
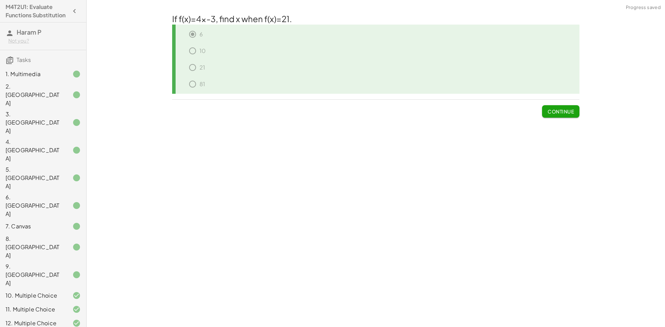
click at [572, 111] on span "Continue" at bounding box center [560, 111] width 26 height 6
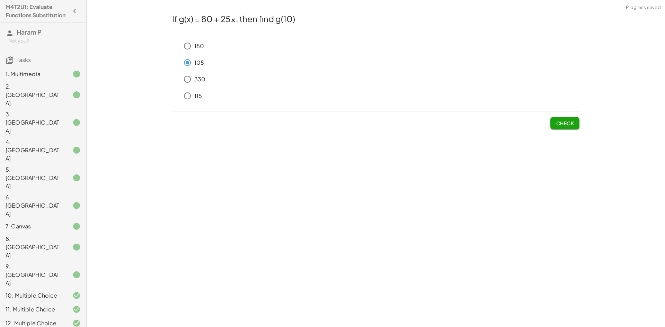
click at [575, 124] on button "Check" at bounding box center [564, 123] width 29 height 12
click at [573, 122] on button "Check" at bounding box center [564, 123] width 29 height 12
click at [560, 127] on button "Check" at bounding box center [564, 123] width 29 height 12
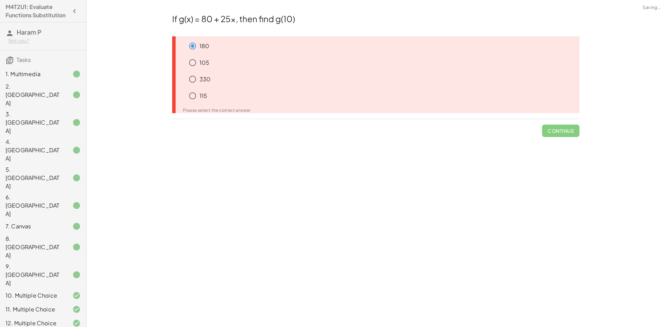
click at [181, 74] on icon at bounding box center [181, 76] width 8 height 8
click at [200, 77] on p "330" at bounding box center [204, 79] width 11 height 8
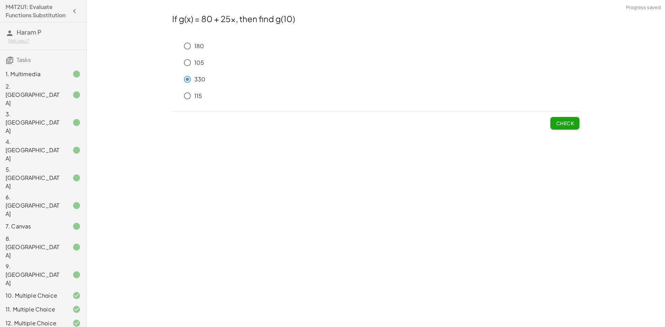
click at [567, 120] on span "Check" at bounding box center [564, 123] width 18 height 6
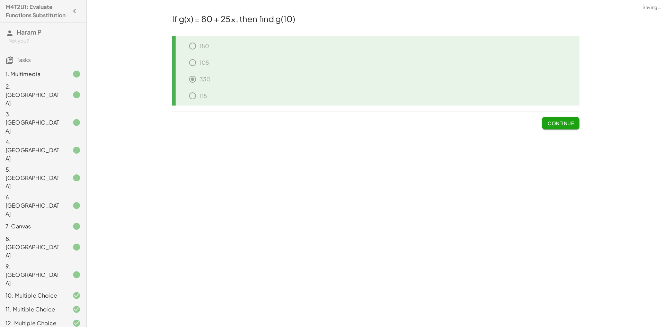
click at [555, 123] on span "Continue" at bounding box center [560, 123] width 26 height 6
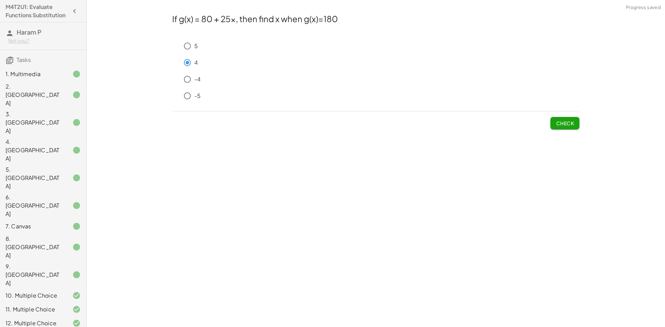
click at [569, 120] on button "Check" at bounding box center [564, 123] width 29 height 12
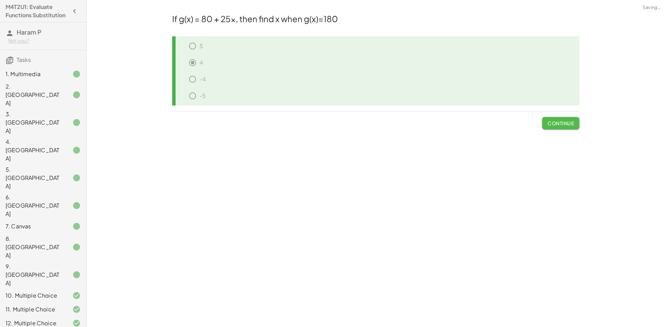
click at [557, 125] on span "Continue" at bounding box center [560, 123] width 26 height 6
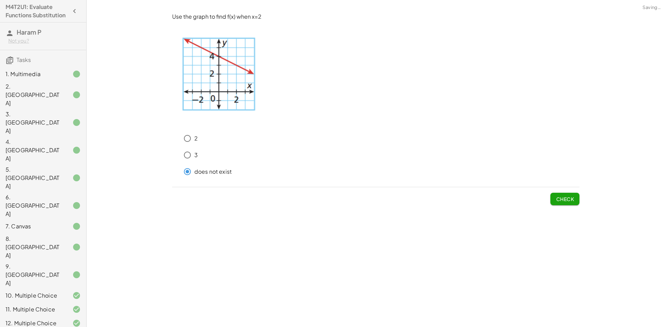
click at [560, 191] on span "Check" at bounding box center [564, 196] width 29 height 18
click at [563, 198] on span "Check" at bounding box center [564, 199] width 18 height 6
click at [556, 197] on span "Check" at bounding box center [564, 199] width 18 height 6
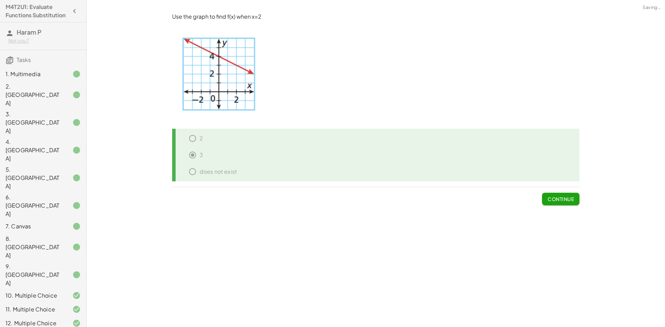
click at [573, 199] on span "Continue" at bounding box center [560, 199] width 26 height 6
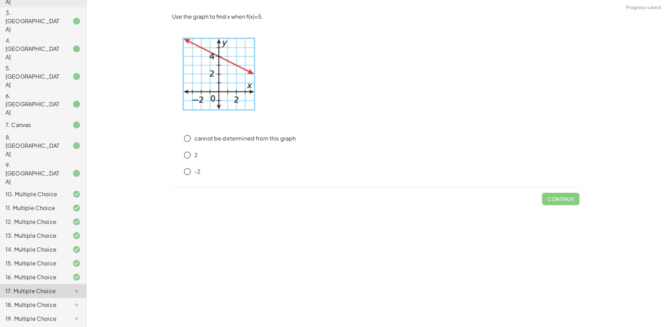
scroll to position [130, 0]
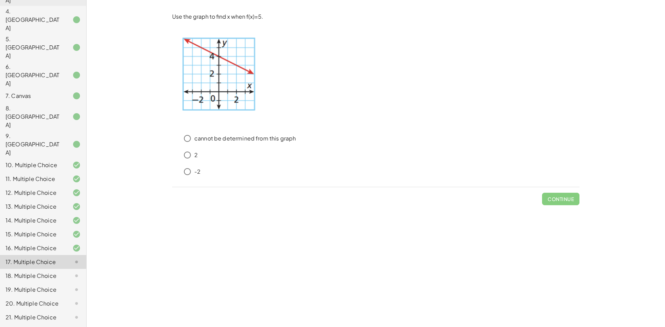
click at [198, 139] on p "cannot be determined from this graph" at bounding box center [244, 139] width 101 height 8
click at [566, 196] on span "Check" at bounding box center [564, 199] width 18 height 6
click at [561, 196] on span "Check" at bounding box center [564, 199] width 18 height 6
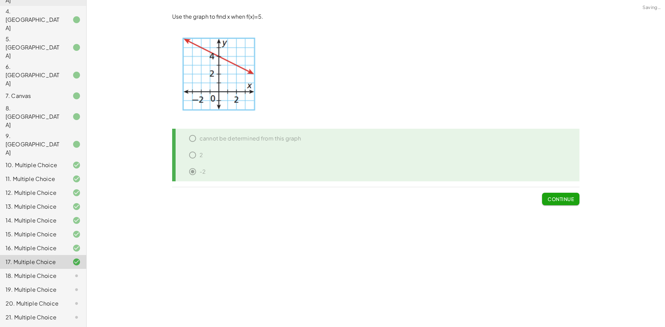
click at [561, 196] on span "Continue" at bounding box center [560, 199] width 26 height 6
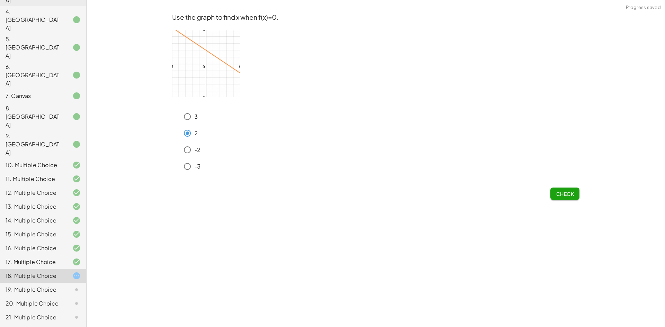
click at [564, 196] on span "Check" at bounding box center [564, 194] width 18 height 6
click at [573, 191] on span "Check" at bounding box center [564, 194] width 18 height 6
click at [559, 189] on button "Check" at bounding box center [564, 194] width 29 height 12
click at [568, 193] on span "Check" at bounding box center [564, 194] width 18 height 6
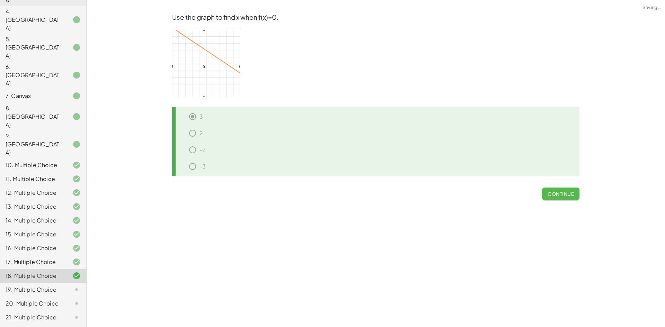
click at [568, 193] on span "Continue" at bounding box center [560, 194] width 26 height 6
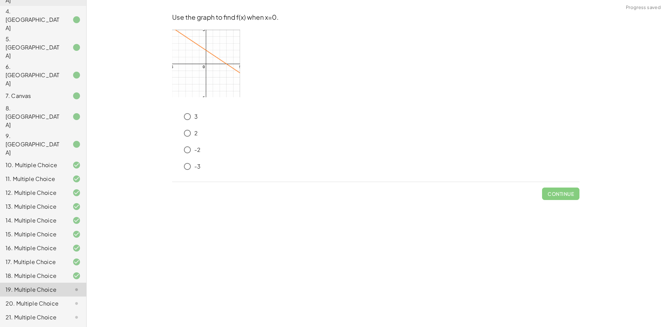
click at [227, 75] on img at bounding box center [206, 63] width 68 height 67
click at [564, 192] on span "Check" at bounding box center [564, 194] width 18 height 6
click at [569, 193] on span "Check" at bounding box center [564, 194] width 18 height 6
click at [569, 191] on span "Check" at bounding box center [564, 194] width 18 height 6
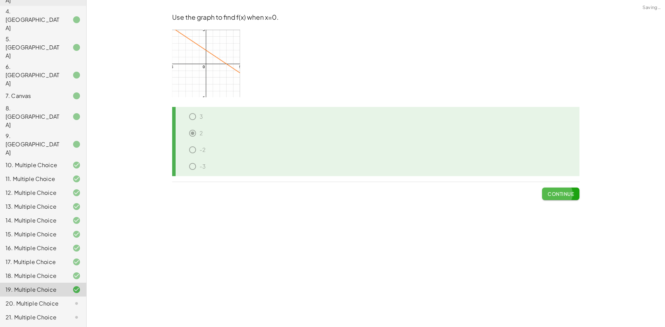
click at [569, 191] on span "Continue" at bounding box center [560, 194] width 26 height 6
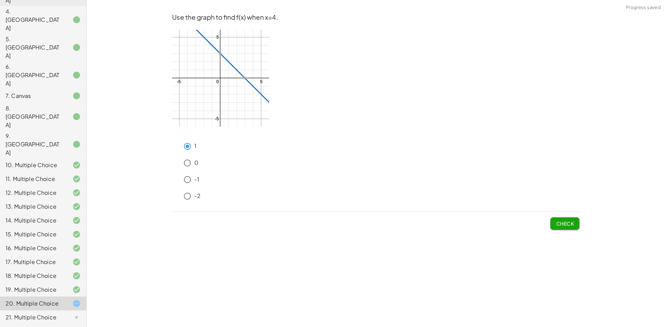
click at [554, 221] on button "Check" at bounding box center [564, 223] width 29 height 12
click at [559, 222] on span "Check" at bounding box center [564, 223] width 18 height 6
click at [559, 221] on span "Check" at bounding box center [564, 223] width 18 height 6
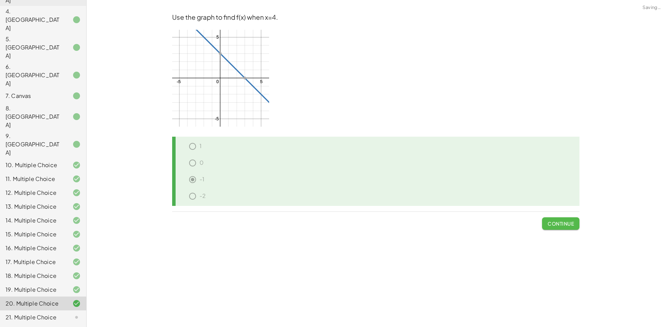
click at [564, 224] on span "Continue" at bounding box center [560, 223] width 26 height 6
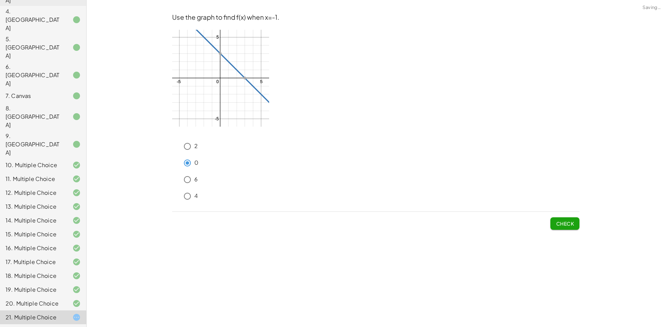
click at [559, 215] on span "Check" at bounding box center [564, 221] width 29 height 18
click at [561, 223] on span "Check" at bounding box center [564, 223] width 18 height 6
click at [564, 222] on span "Check" at bounding box center [564, 223] width 18 height 6
click at [558, 220] on span "Check" at bounding box center [564, 223] width 18 height 6
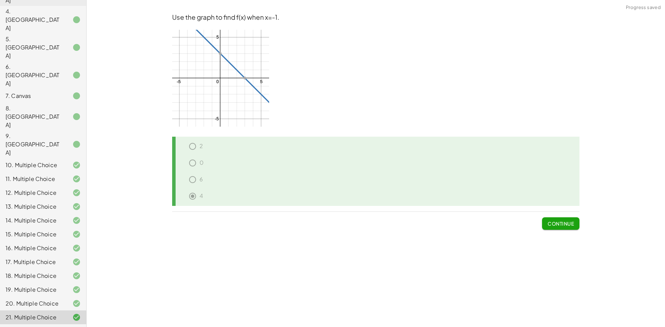
click at [570, 223] on span "Continue" at bounding box center [560, 223] width 26 height 6
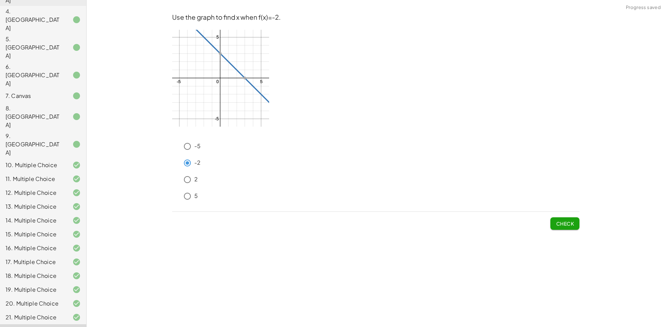
click at [568, 218] on button "Check" at bounding box center [564, 223] width 29 height 12
click at [560, 224] on span "Check" at bounding box center [564, 223] width 18 height 6
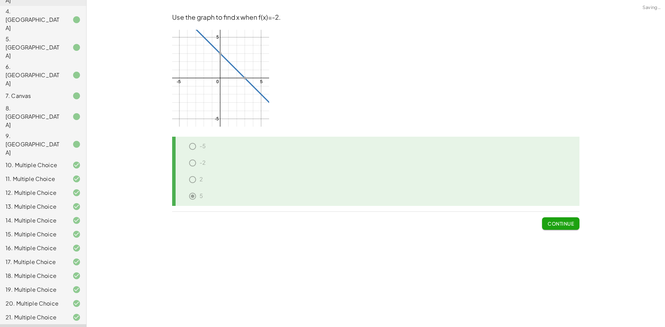
click at [557, 222] on span "Continue" at bounding box center [560, 223] width 26 height 6
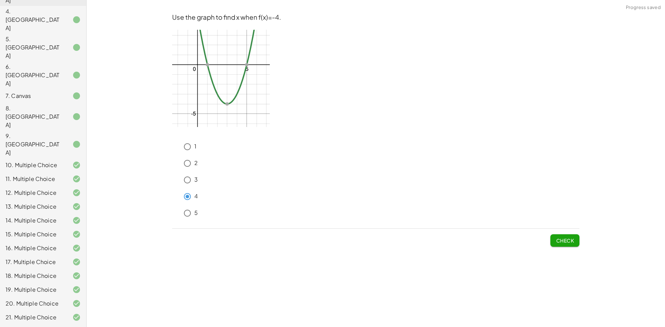
click at [566, 233] on span "Check" at bounding box center [564, 238] width 29 height 18
click at [566, 239] on span "Check" at bounding box center [564, 240] width 18 height 6
click at [563, 239] on span "Check" at bounding box center [564, 240] width 18 height 6
click at [572, 238] on span "Check" at bounding box center [564, 240] width 18 height 6
click at [574, 239] on button "Check" at bounding box center [564, 240] width 29 height 12
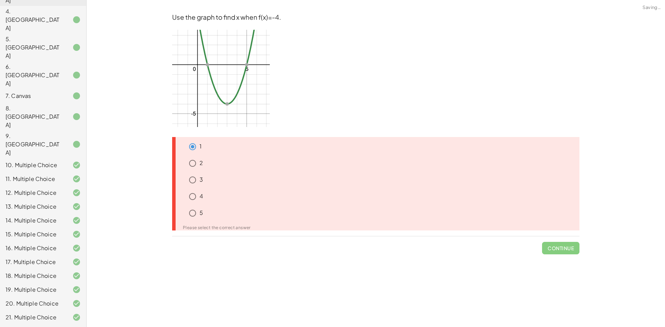
click at [194, 206] on div "3" at bounding box center [378, 214] width 402 height 17
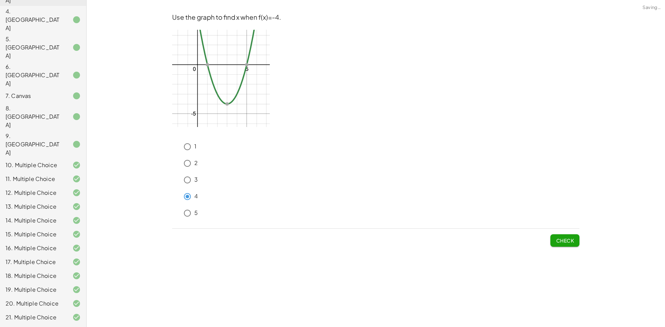
click at [567, 239] on span "Check" at bounding box center [564, 240] width 18 height 6
click at [563, 239] on span "Check" at bounding box center [564, 240] width 18 height 6
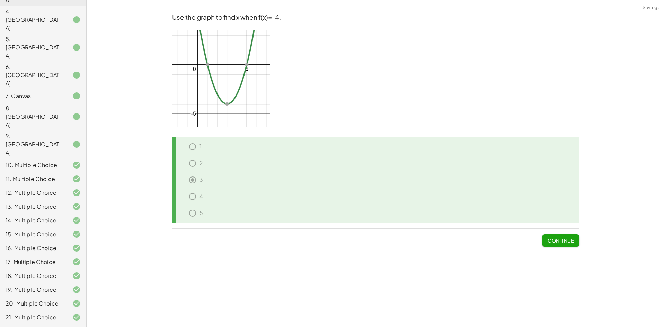
click at [571, 242] on span "Continue" at bounding box center [560, 240] width 26 height 6
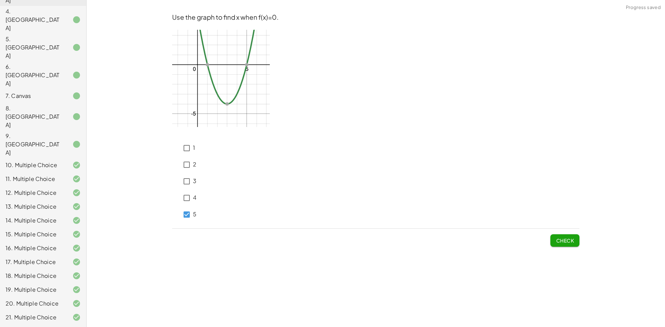
click at [555, 239] on button "Check" at bounding box center [564, 240] width 29 height 12
click at [193, 211] on p "5" at bounding box center [194, 214] width 3 height 8
click at [568, 239] on span "Check" at bounding box center [564, 240] width 18 height 6
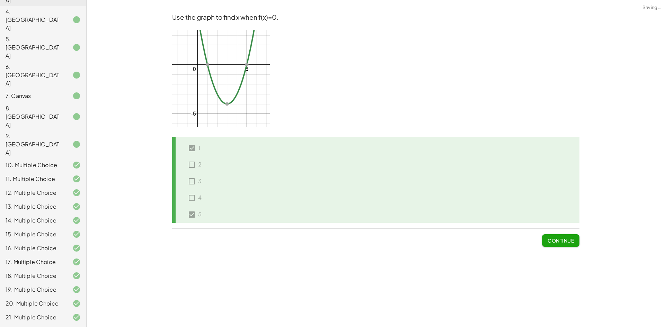
click at [568, 239] on span "Continue" at bounding box center [560, 240] width 26 height 6
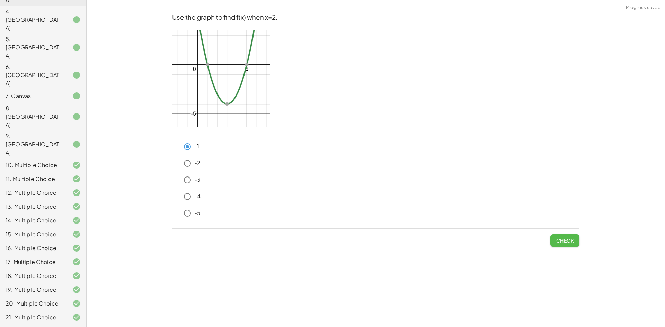
click at [571, 237] on span "Check" at bounding box center [564, 240] width 18 height 6
click at [548, 235] on div "Check" at bounding box center [375, 238] width 407 height 18
click at [570, 239] on span "Check" at bounding box center [564, 240] width 18 height 6
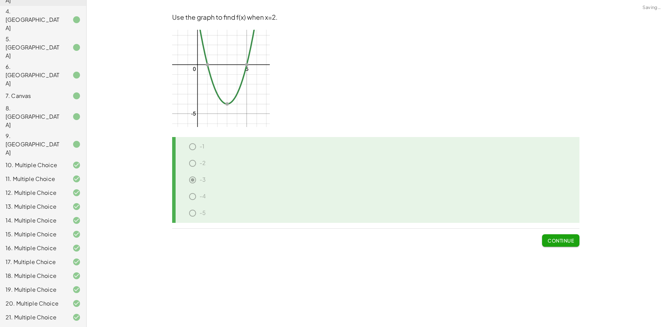
click at [561, 241] on span "Continue" at bounding box center [560, 240] width 26 height 6
